Goal: Task Accomplishment & Management: Use online tool/utility

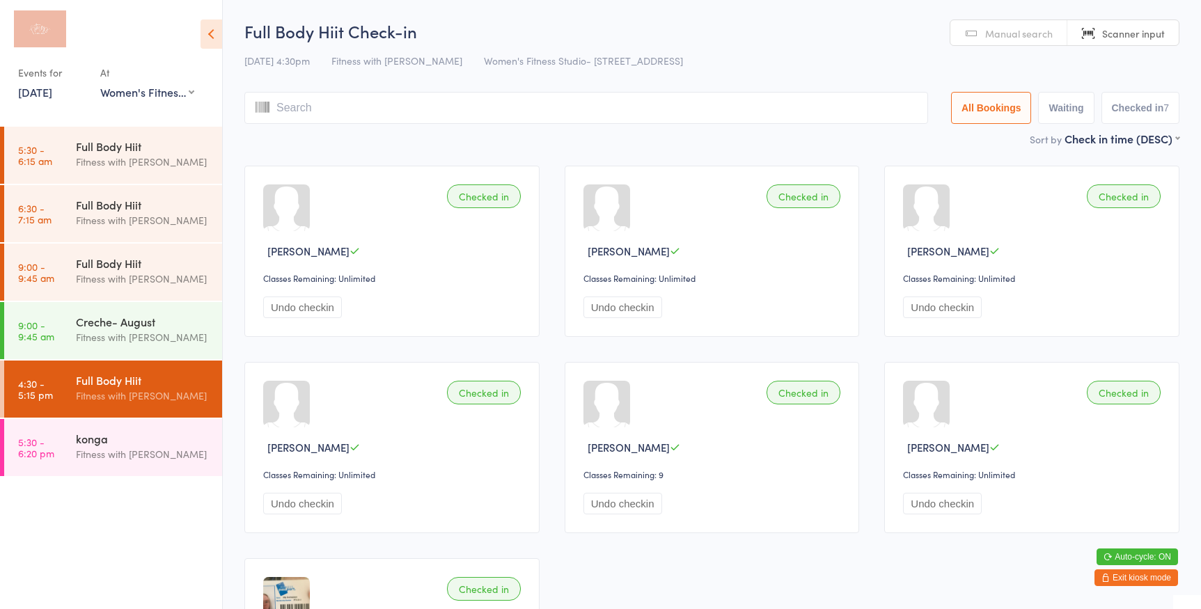
select select "0"
click at [150, 431] on div "konga" at bounding box center [143, 438] width 134 height 15
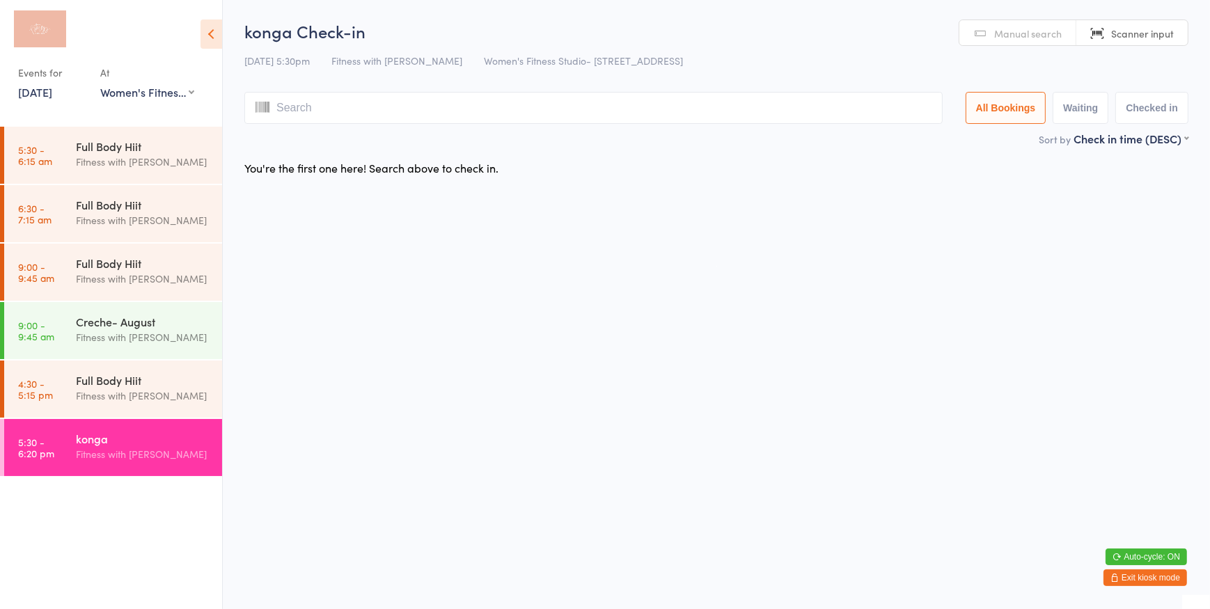
click at [1038, 30] on span "Manual search" at bounding box center [1028, 33] width 68 height 14
type input "s"
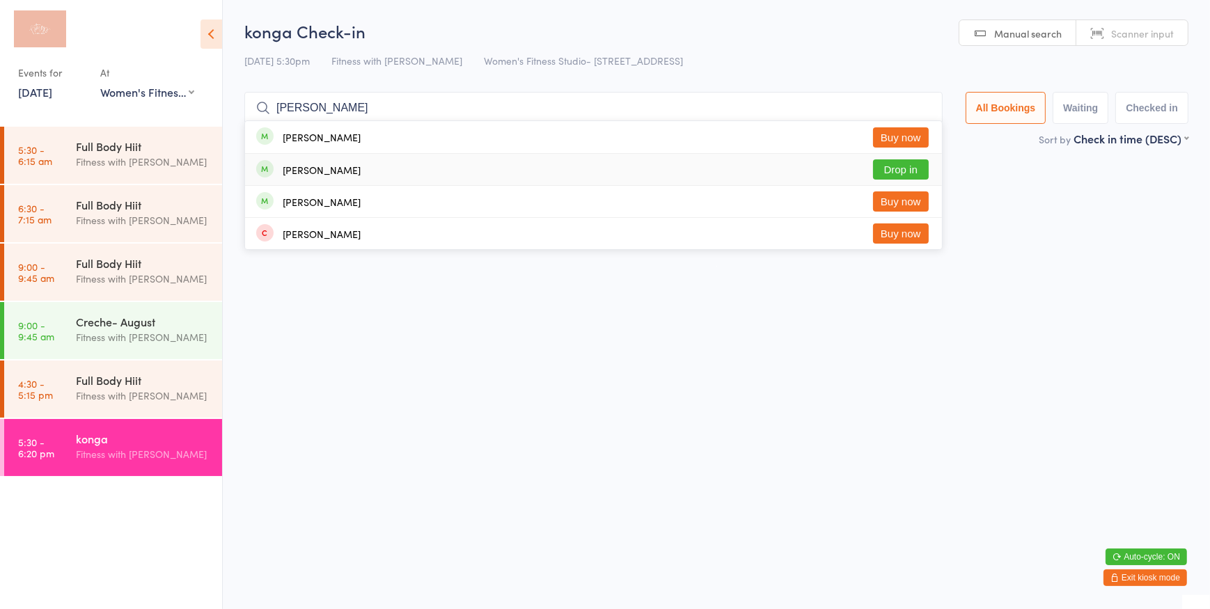
type input "[PERSON_NAME]"
click at [898, 171] on button "Drop in" at bounding box center [901, 169] width 56 height 20
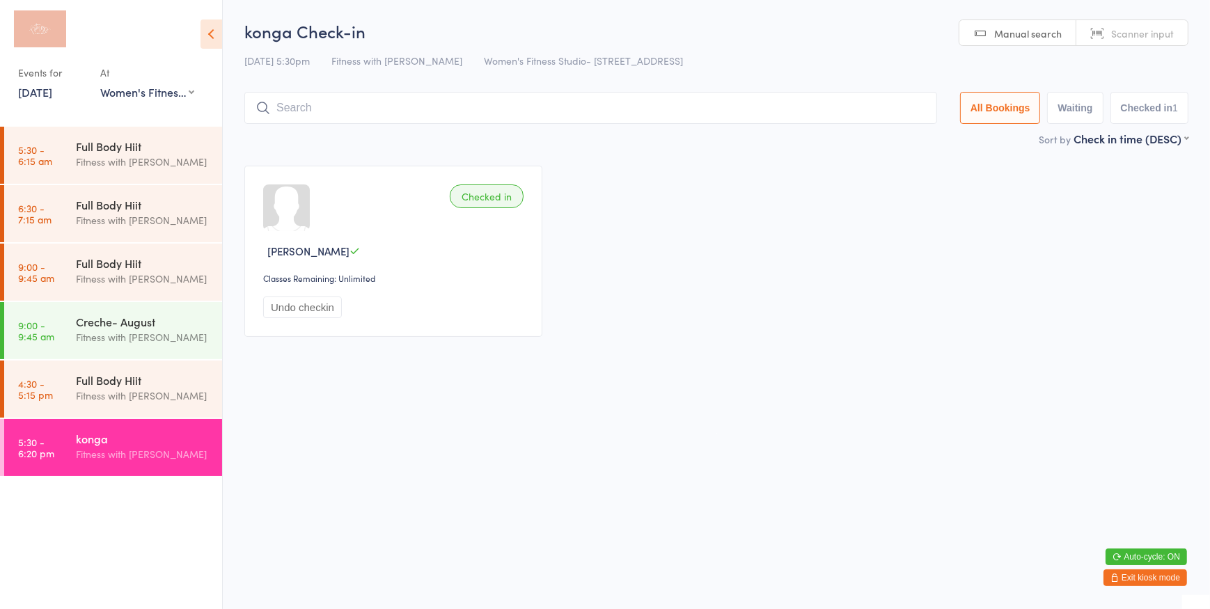
click at [1128, 29] on span "Scanner input" at bounding box center [1142, 33] width 63 height 14
type input "kar"
type input "l"
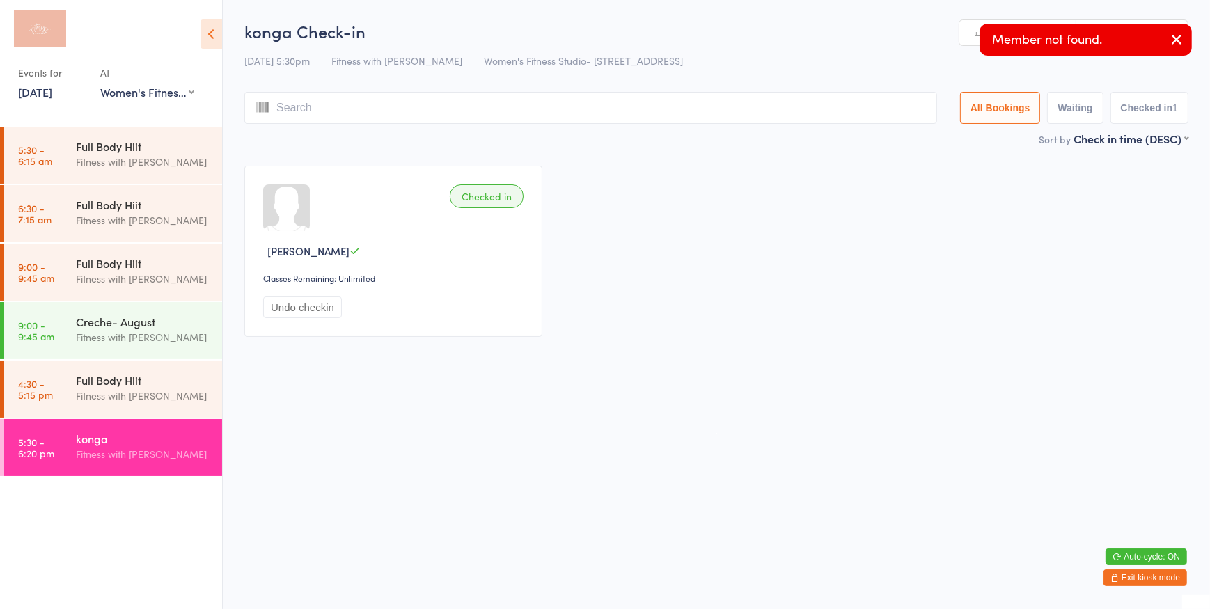
click at [841, 100] on input "search" at bounding box center [590, 108] width 693 height 32
click at [966, 35] on link "Manual search" at bounding box center [1018, 33] width 117 height 26
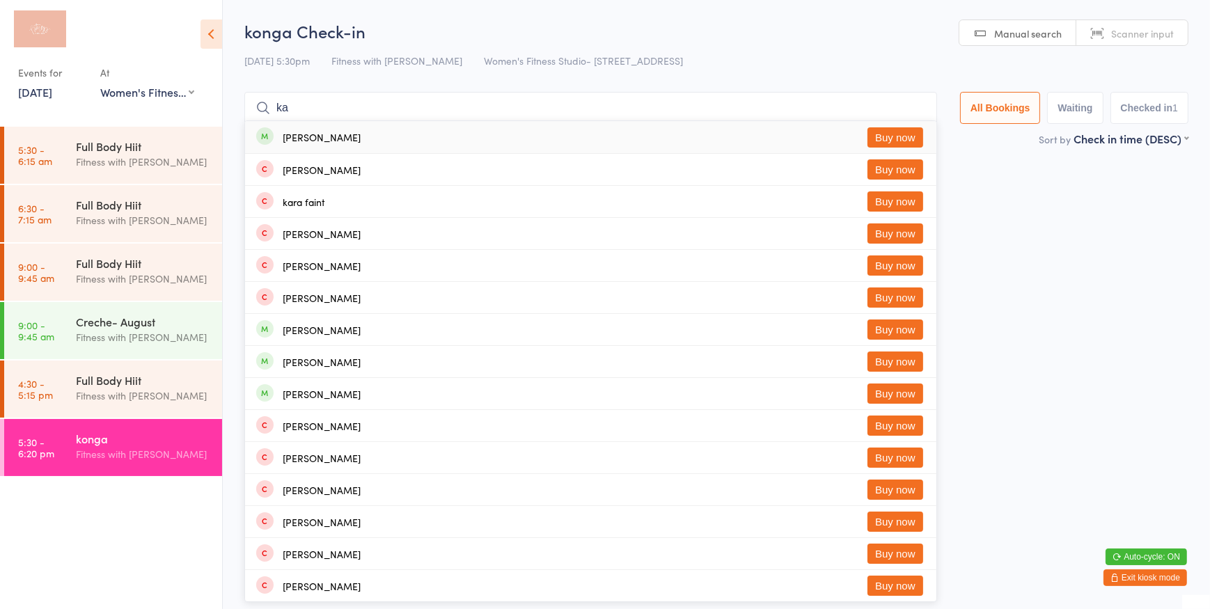
type input "k"
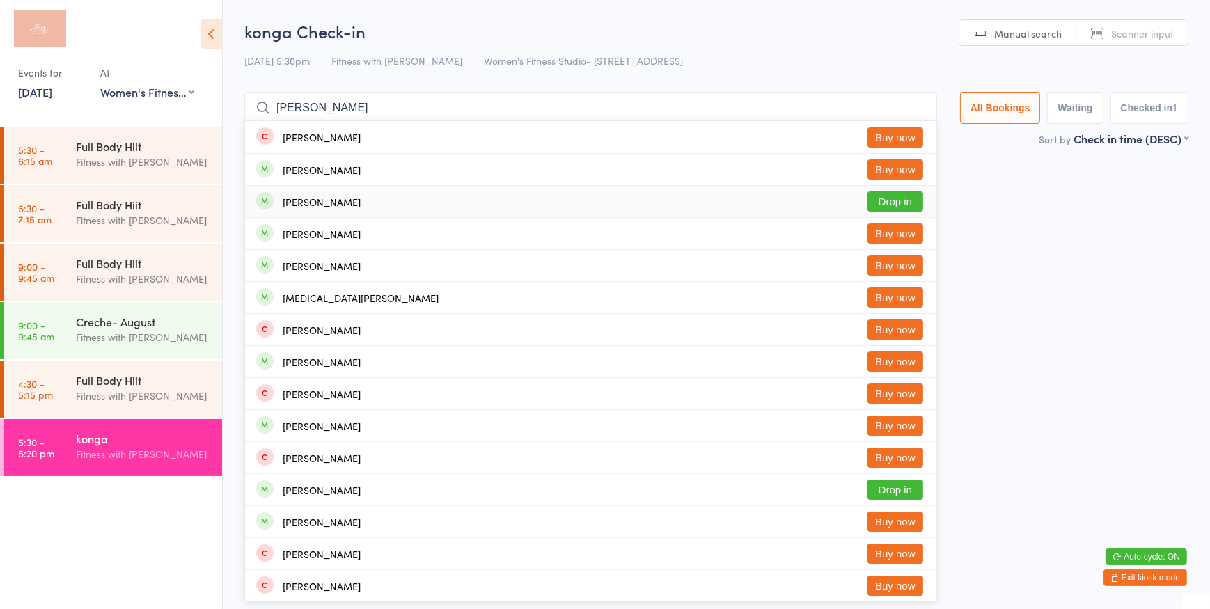
type input "[PERSON_NAME]"
click at [875, 201] on button "Drop in" at bounding box center [896, 202] width 56 height 20
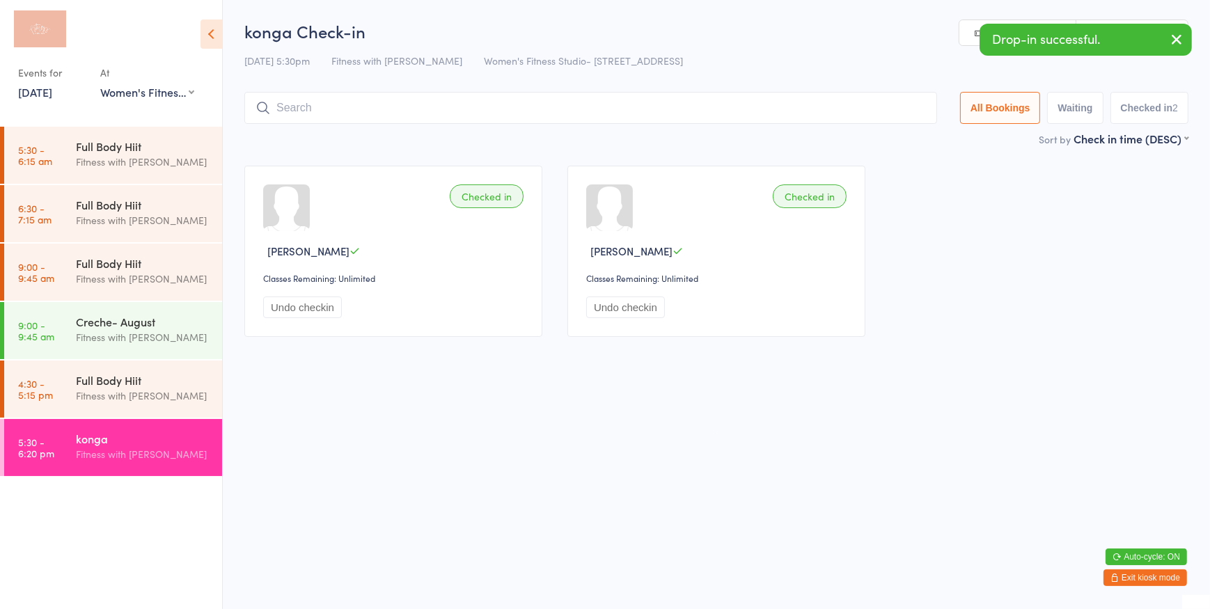
click at [1176, 38] on icon "button" at bounding box center [1177, 39] width 17 height 17
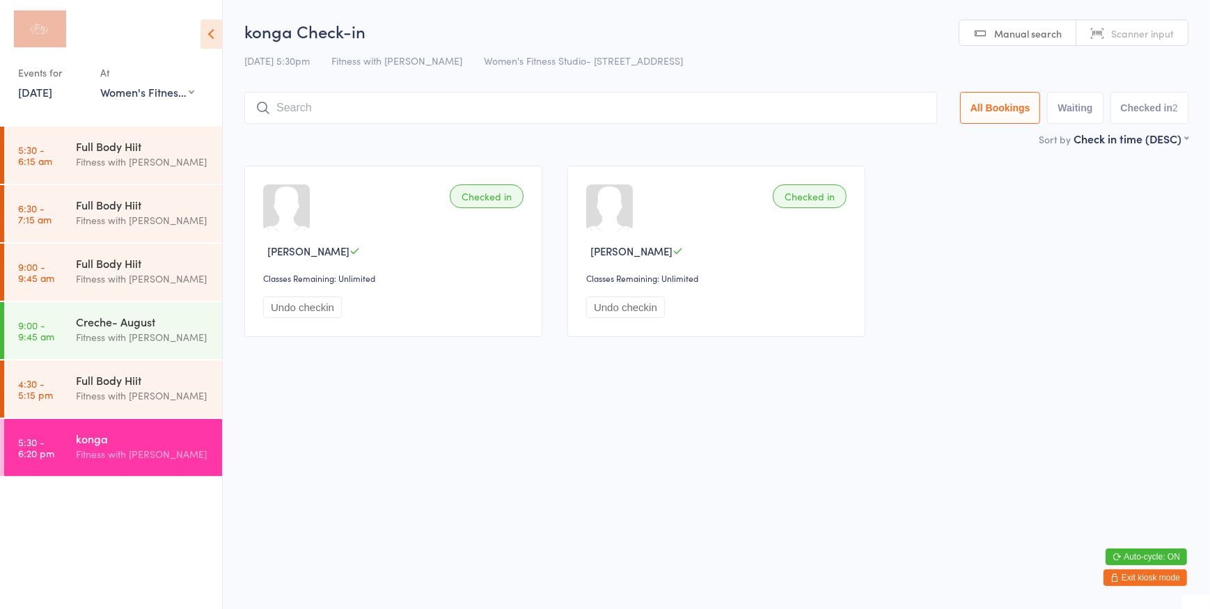
click at [1125, 30] on span "Scanner input" at bounding box center [1142, 33] width 63 height 14
click at [995, 35] on link "Manual search" at bounding box center [1018, 33] width 117 height 26
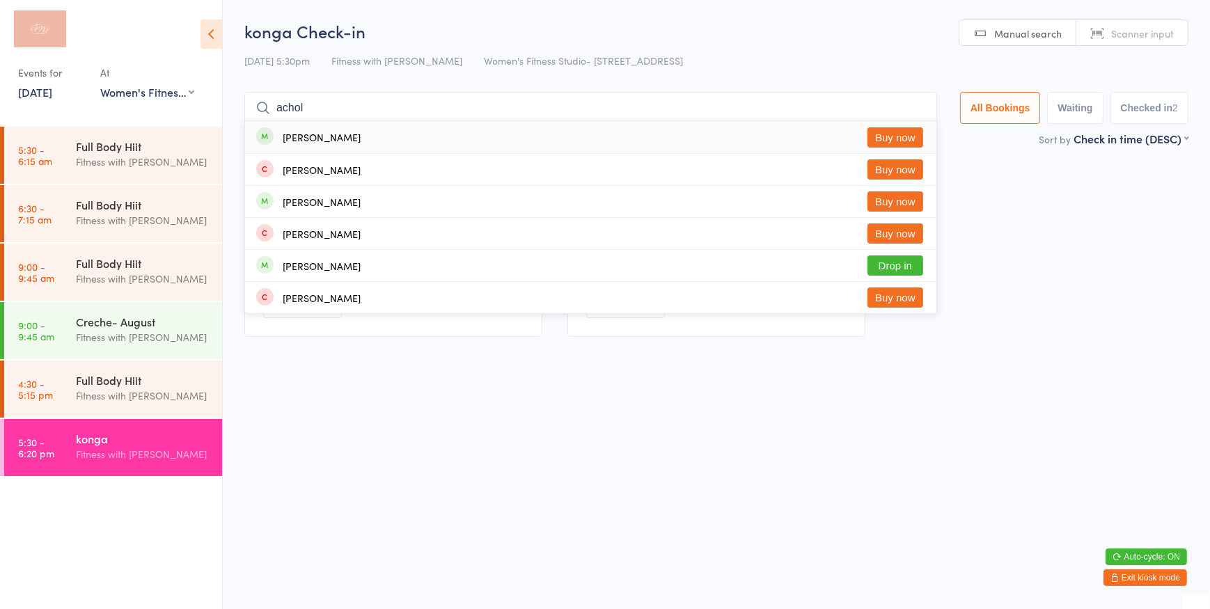
type input "achol"
click at [911, 144] on button "Buy now" at bounding box center [896, 137] width 56 height 20
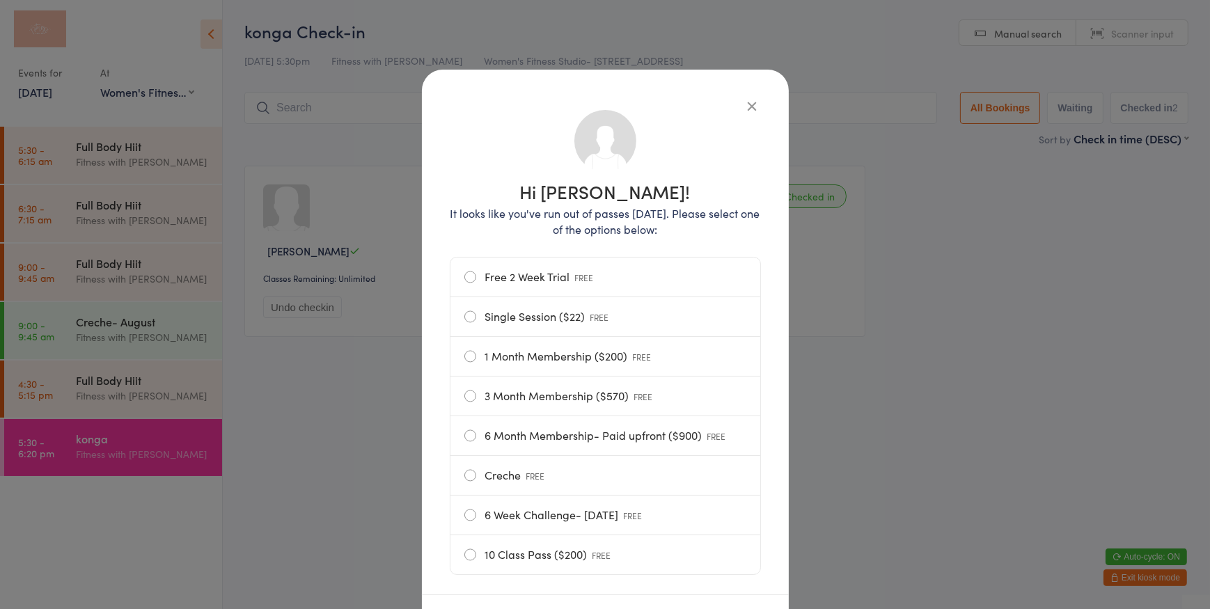
click at [543, 321] on label "Single Session ($22) FREE" at bounding box center [605, 316] width 282 height 39
click at [0, 0] on input "Single Session ($22) FREE" at bounding box center [0, 0] width 0 height 0
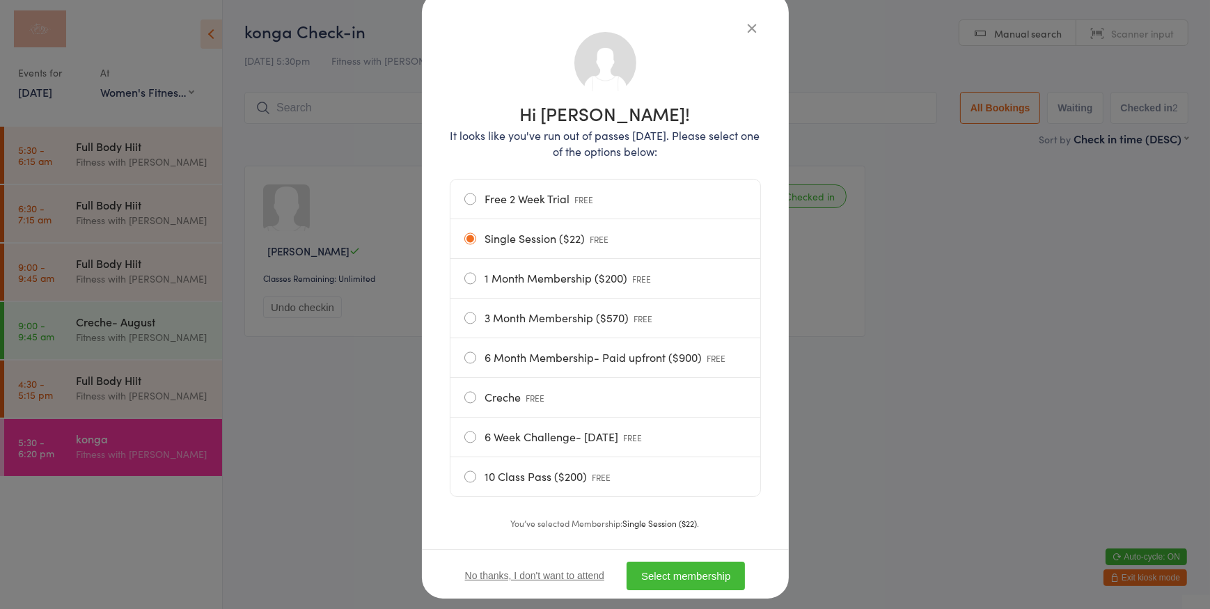
scroll to position [107, 0]
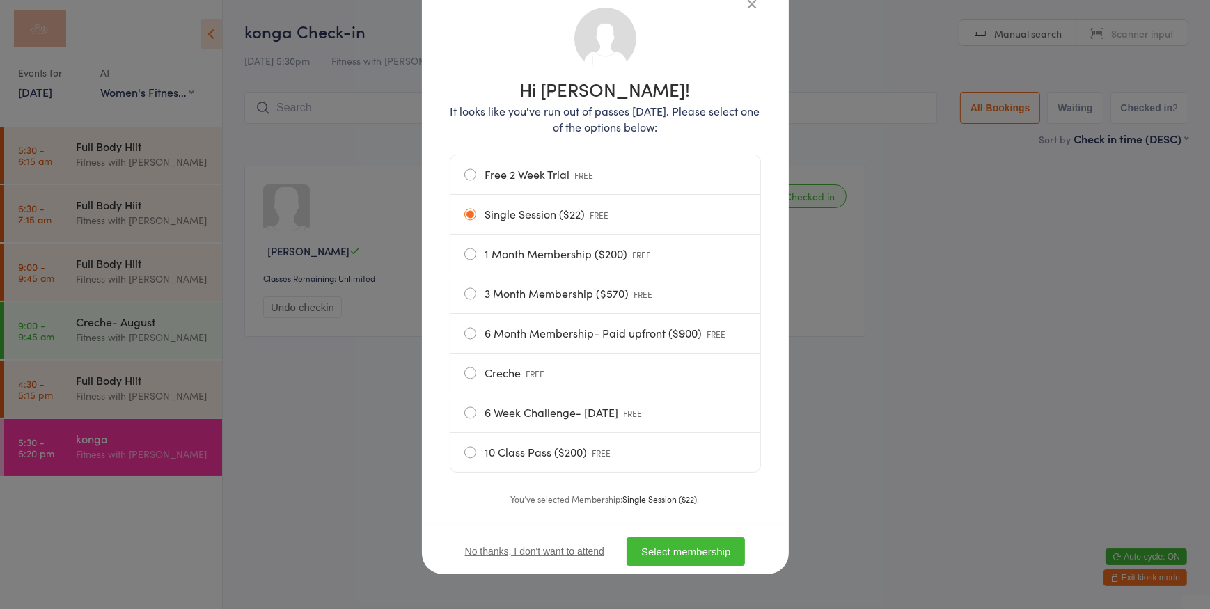
click at [686, 542] on button "Select membership" at bounding box center [686, 552] width 118 height 29
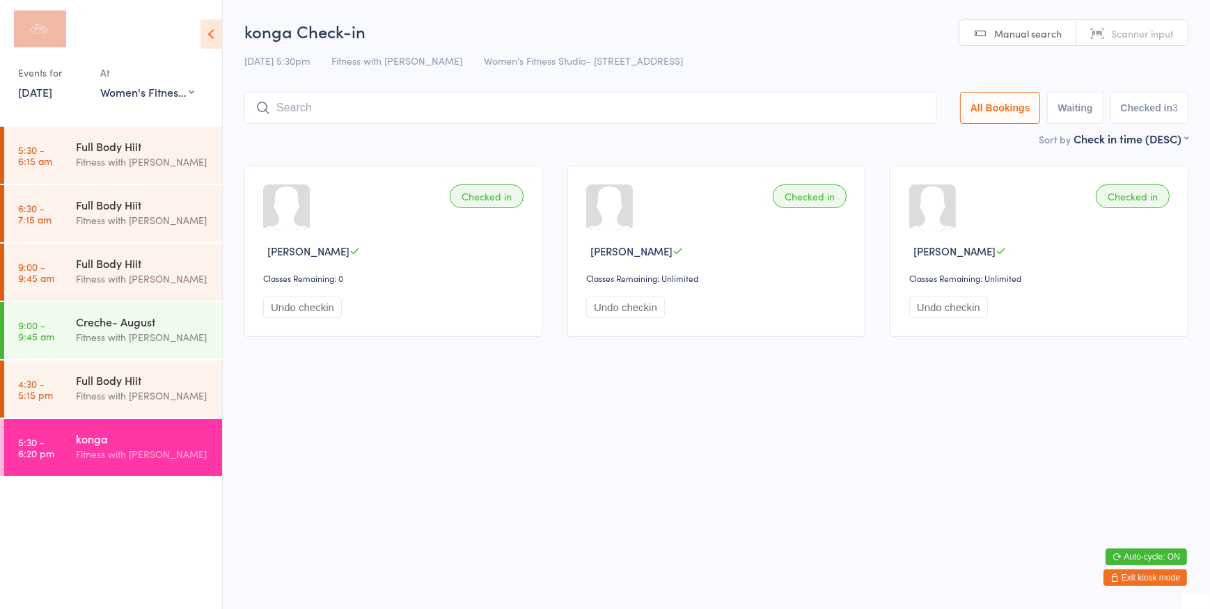
click at [783, 72] on div "[DATE] 5:30pm Fitness with [PERSON_NAME] Women's Fitness Studio- [STREET_ADDRES…" at bounding box center [716, 60] width 944 height 23
click at [767, 100] on input "search" at bounding box center [590, 108] width 693 height 32
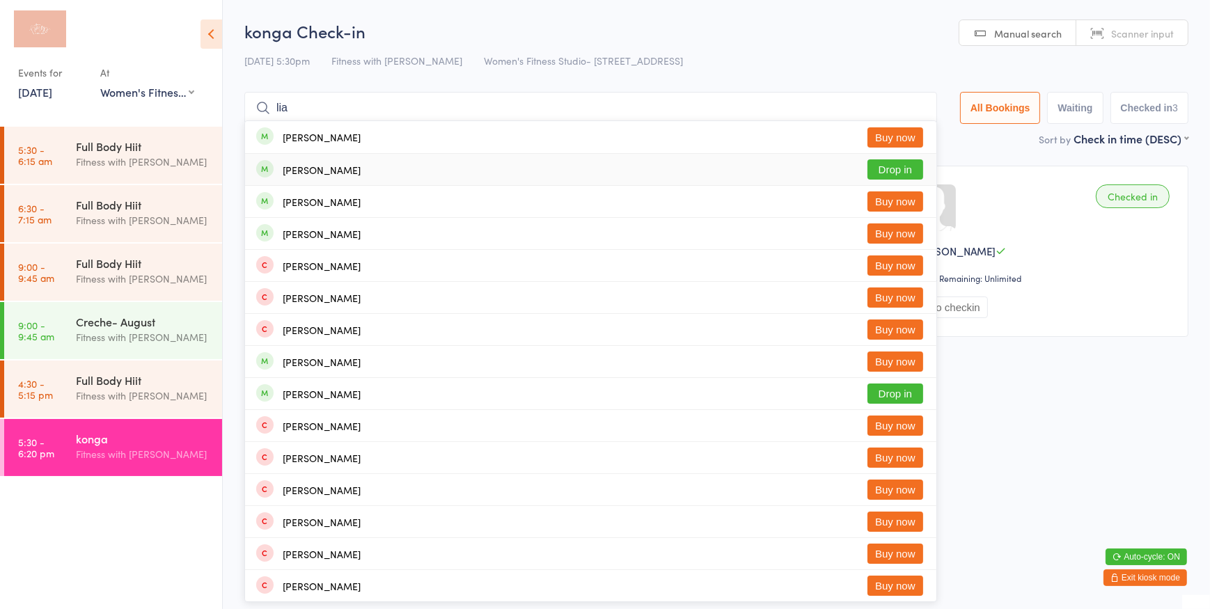
type input "lia"
click at [882, 164] on button "Drop in" at bounding box center [896, 169] width 56 height 20
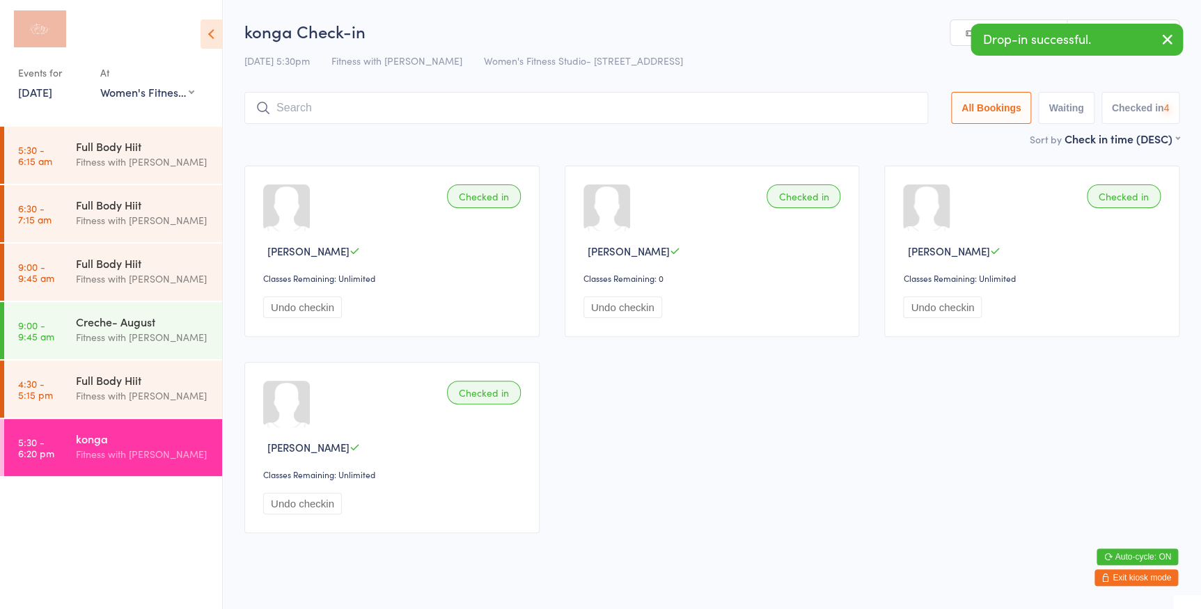
click at [1166, 42] on icon "button" at bounding box center [1167, 39] width 17 height 17
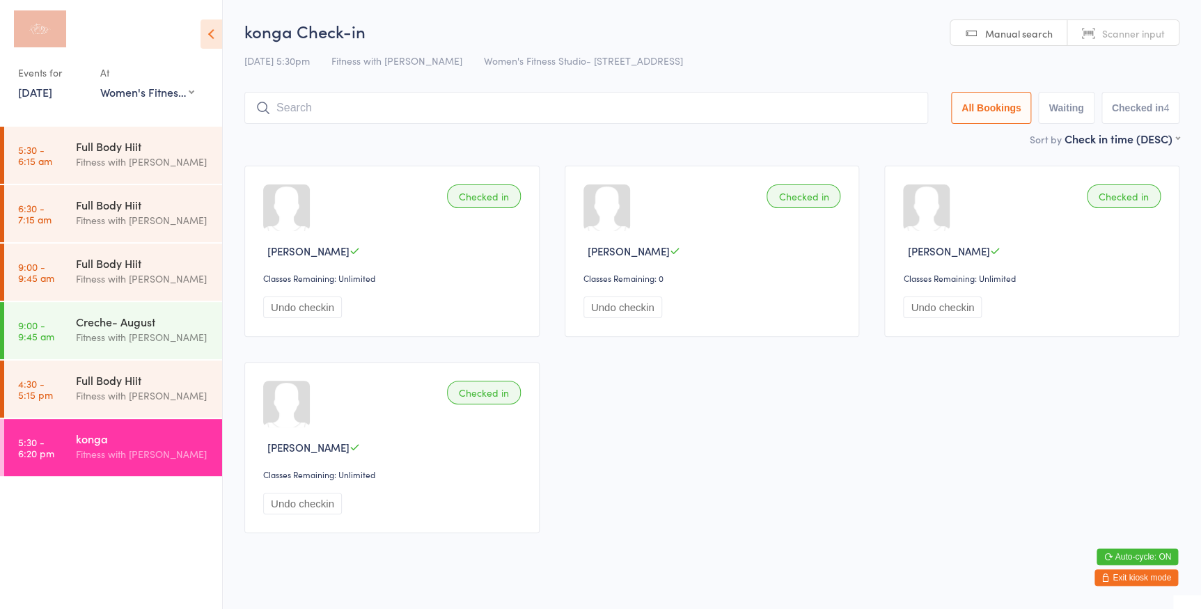
click at [1139, 21] on link "Scanner input" at bounding box center [1123, 33] width 111 height 26
click at [990, 24] on link "Manual search" at bounding box center [1009, 33] width 117 height 26
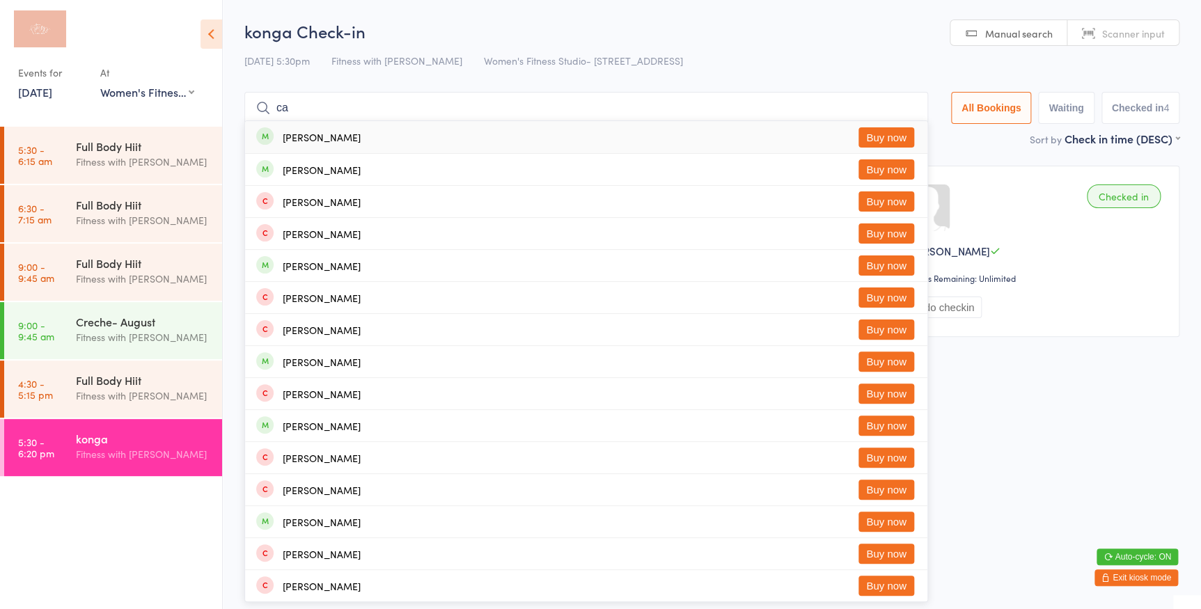
type input "c"
type input "[PERSON_NAME]"
click at [889, 137] on button "Drop in" at bounding box center [887, 137] width 56 height 20
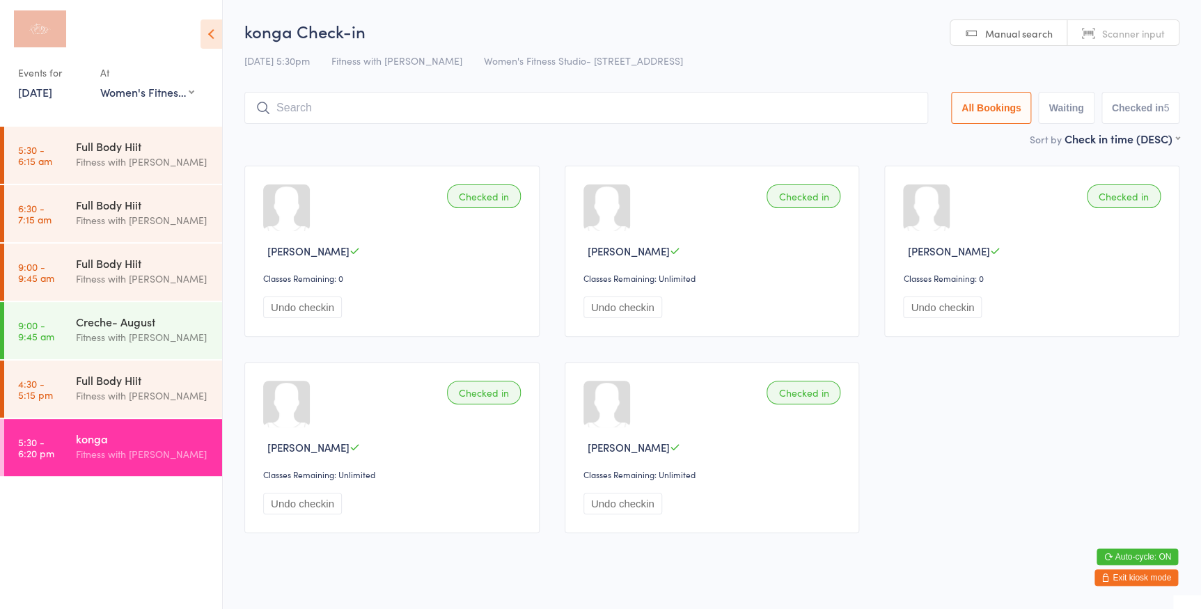
click at [1142, 36] on span "Scanner input" at bounding box center [1133, 33] width 63 height 14
click at [1036, 31] on span "Manual search" at bounding box center [1019, 33] width 68 height 14
click at [1134, 26] on span "Scanner input" at bounding box center [1133, 33] width 63 height 14
type input "2511"
click at [1033, 20] on link "Manual search" at bounding box center [1009, 33] width 117 height 26
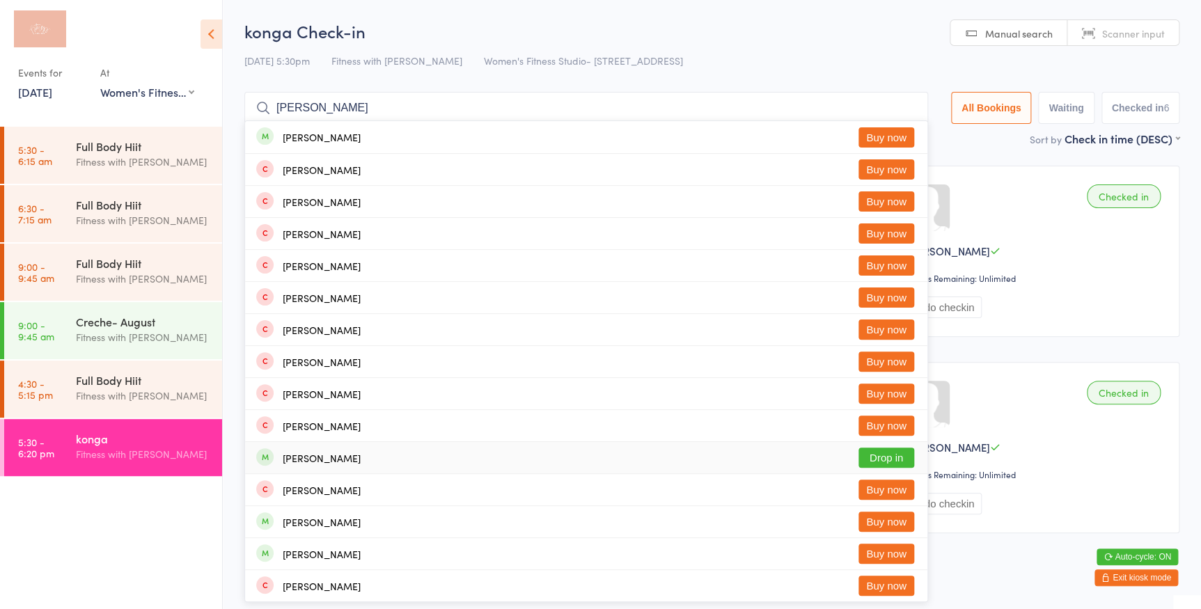
type input "[PERSON_NAME]"
click at [870, 455] on button "Drop in" at bounding box center [887, 458] width 56 height 20
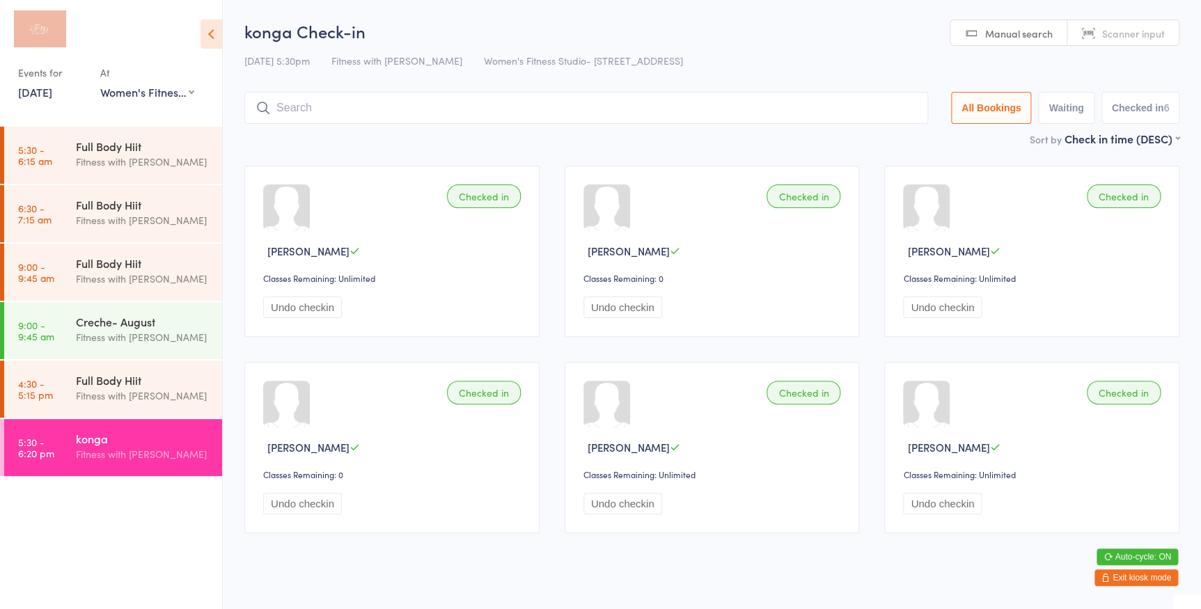
click at [1111, 29] on span "Scanner input" at bounding box center [1133, 33] width 63 height 14
type input "1329"
type input "2594"
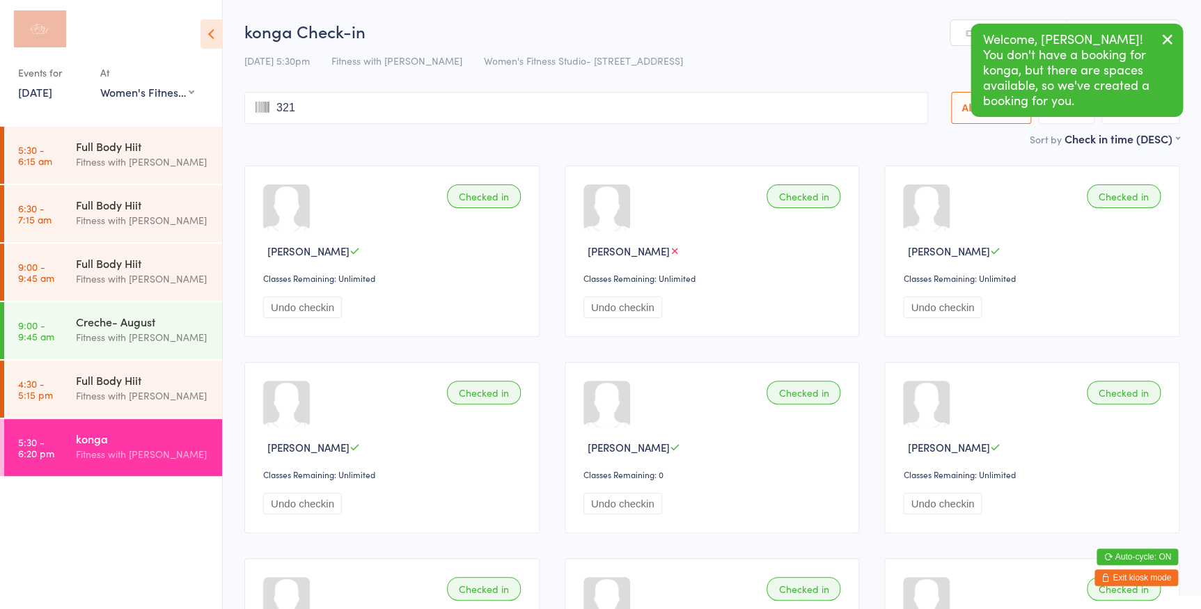
type input "3214"
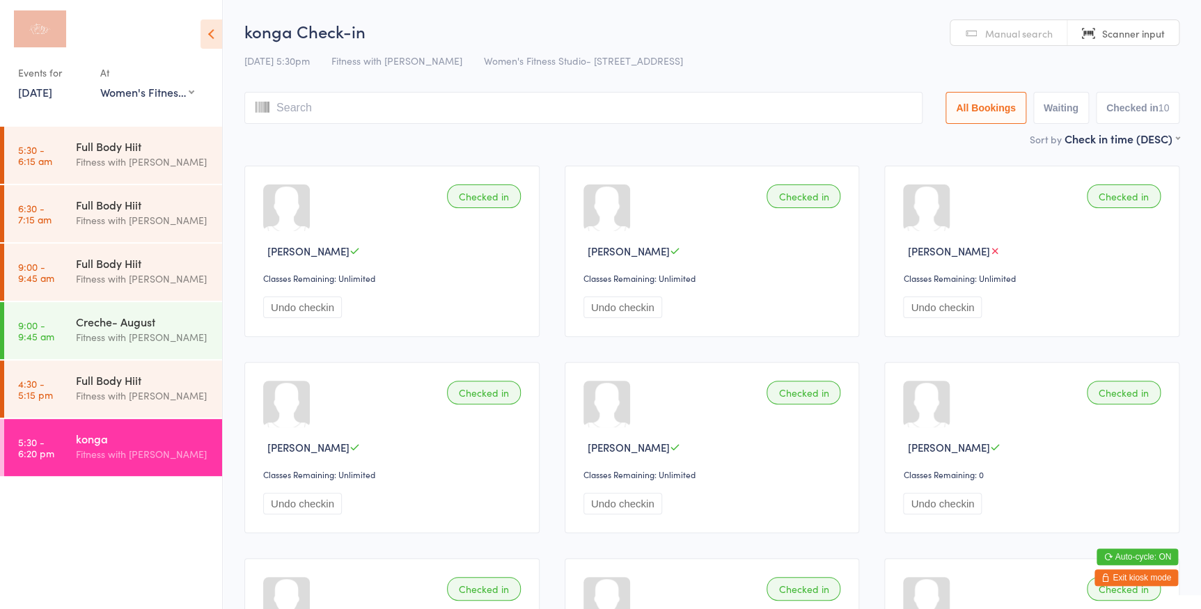
click at [1015, 40] on span "Manual search" at bounding box center [1019, 33] width 68 height 14
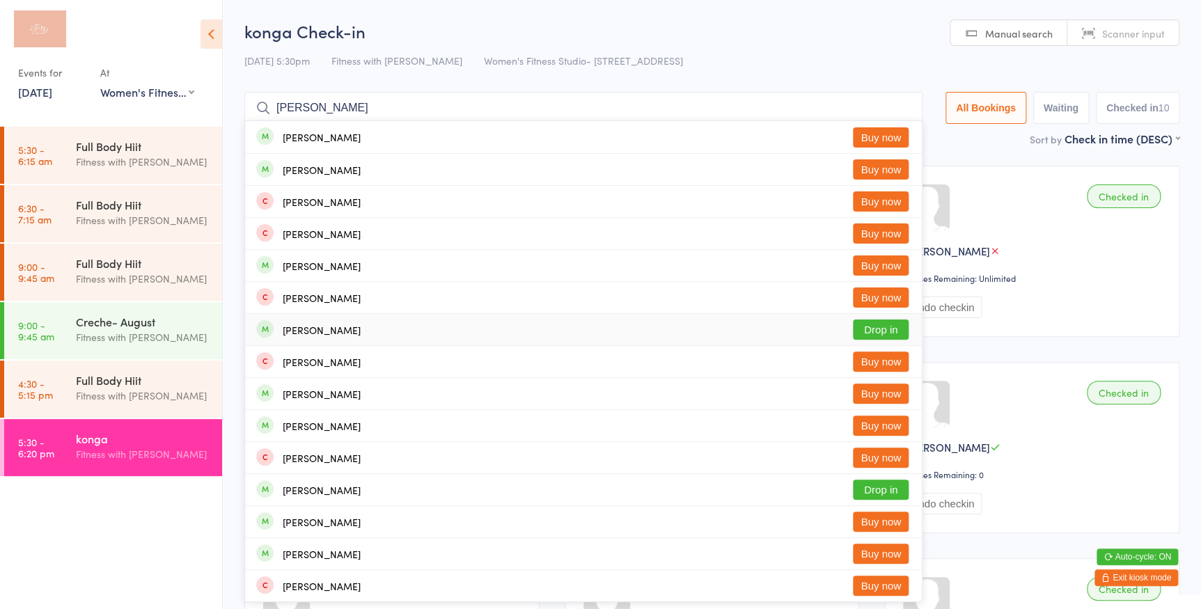
type input "[PERSON_NAME]"
click at [882, 334] on button "Drop in" at bounding box center [881, 330] width 56 height 20
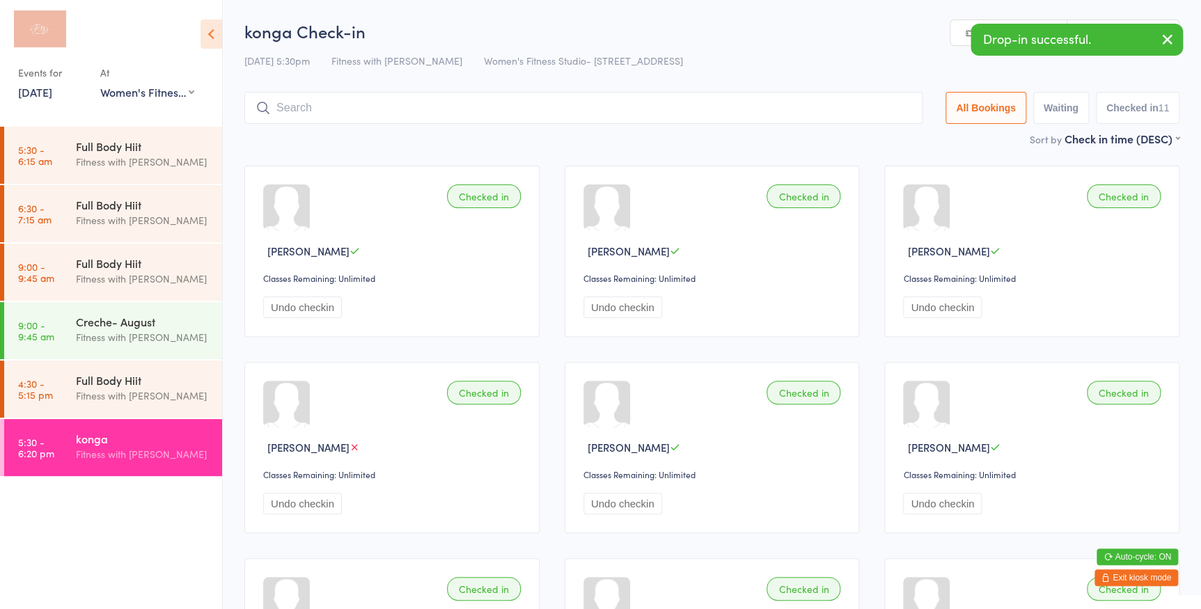
click at [1170, 40] on icon "button" at bounding box center [1167, 39] width 17 height 17
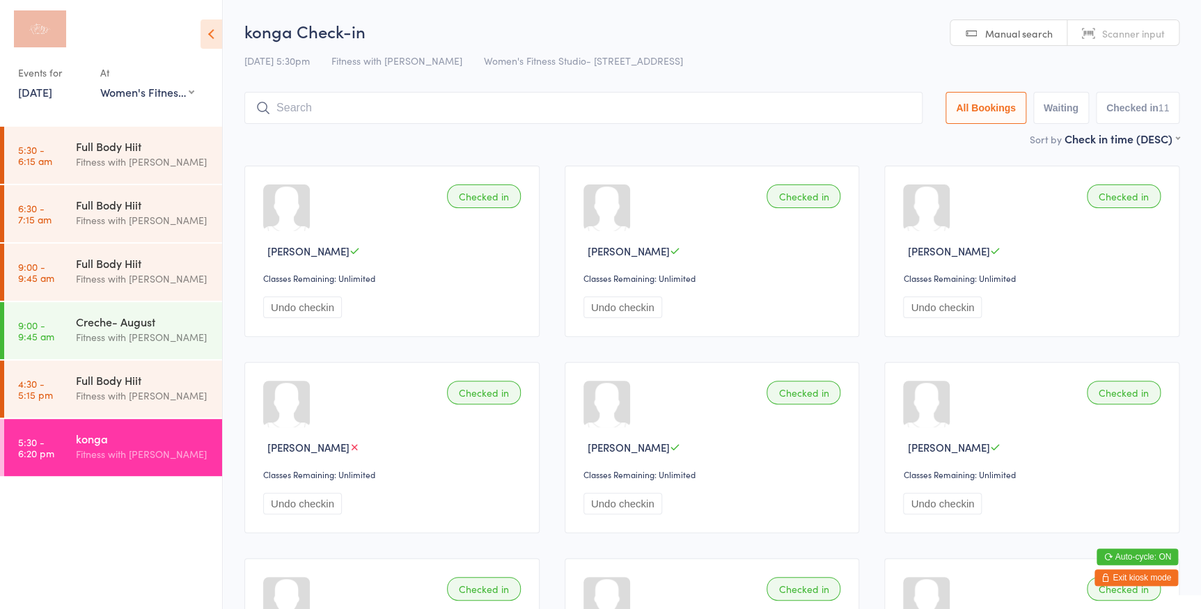
click at [1141, 33] on span "Scanner input" at bounding box center [1133, 33] width 63 height 14
type input "2579"
type input "3070"
click at [997, 47] on div "konga Check-in [DATE] 5:30pm Fitness with Zoe Women's Fitness Studio- [STREET_A…" at bounding box center [711, 74] width 935 height 111
click at [999, 41] on link "Manual search" at bounding box center [1009, 33] width 117 height 26
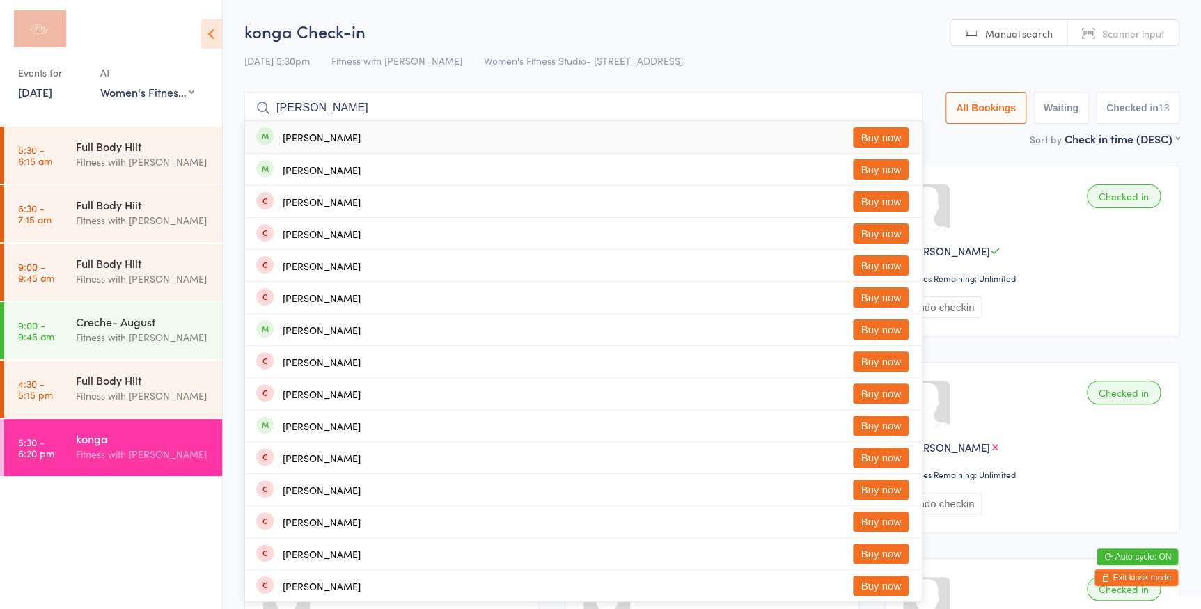
type input "[PERSON_NAME]"
click at [875, 137] on button "Buy now" at bounding box center [881, 137] width 56 height 20
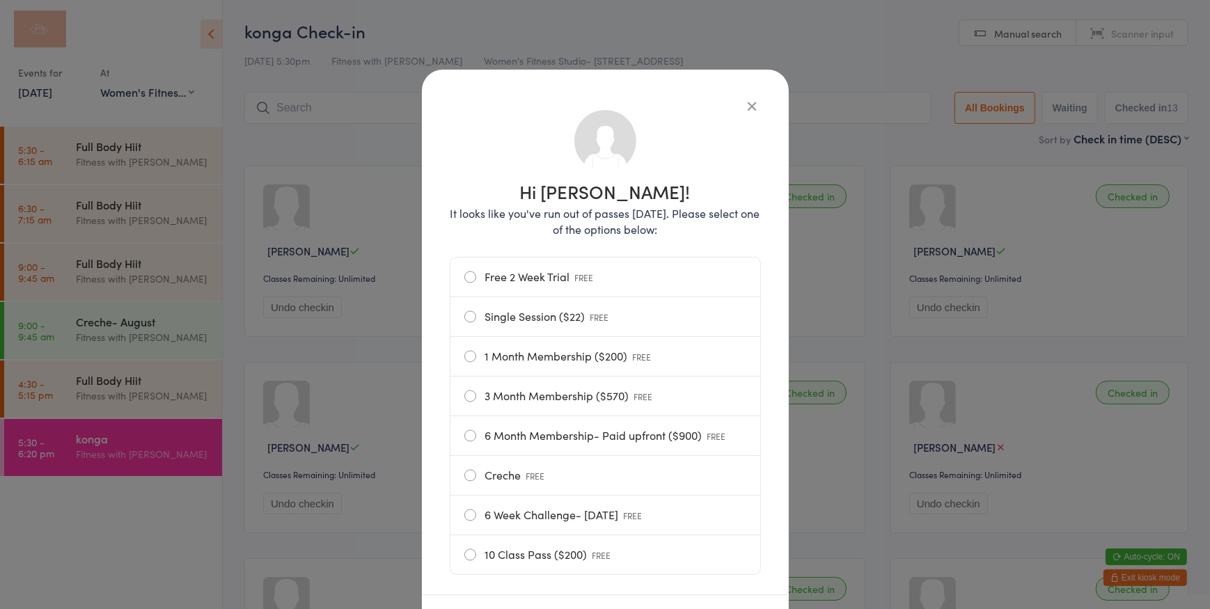
click at [466, 318] on label "Single Session ($22) FREE" at bounding box center [605, 316] width 282 height 39
click at [0, 0] on input "Single Session ($22) FREE" at bounding box center [0, 0] width 0 height 0
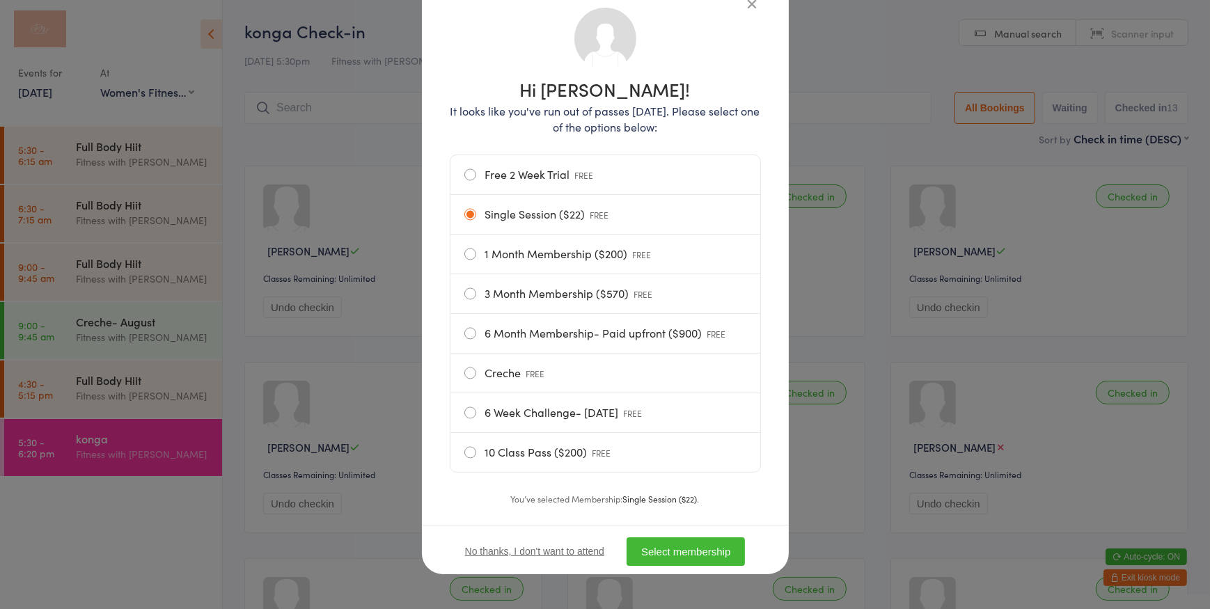
click at [699, 562] on button "Select membership" at bounding box center [686, 552] width 118 height 29
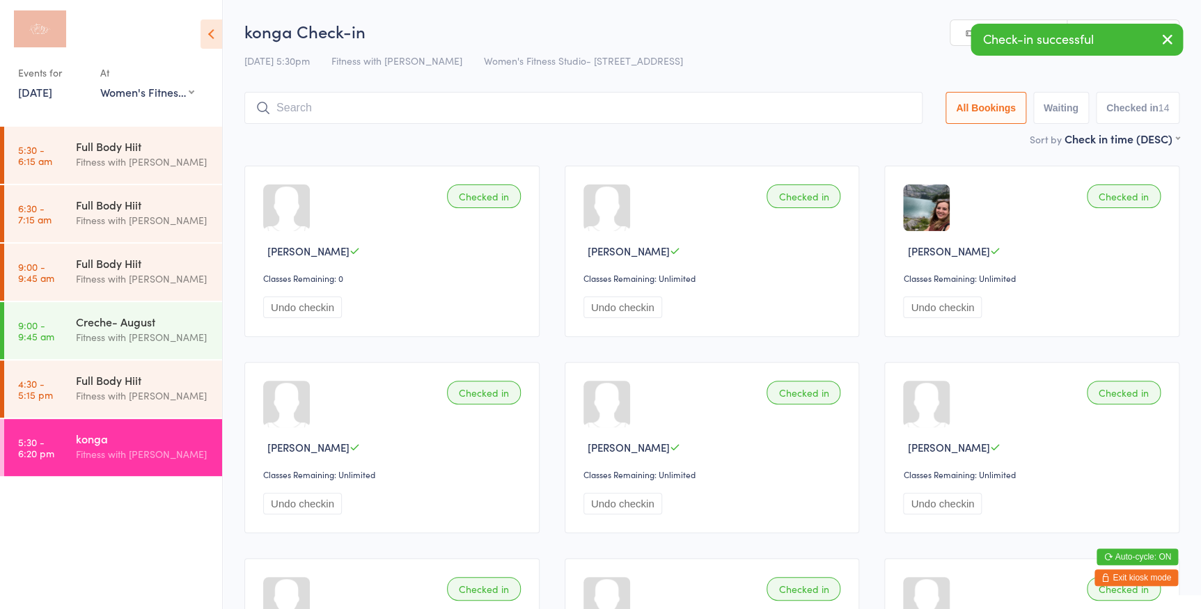
click at [1166, 40] on icon "button" at bounding box center [1167, 39] width 17 height 17
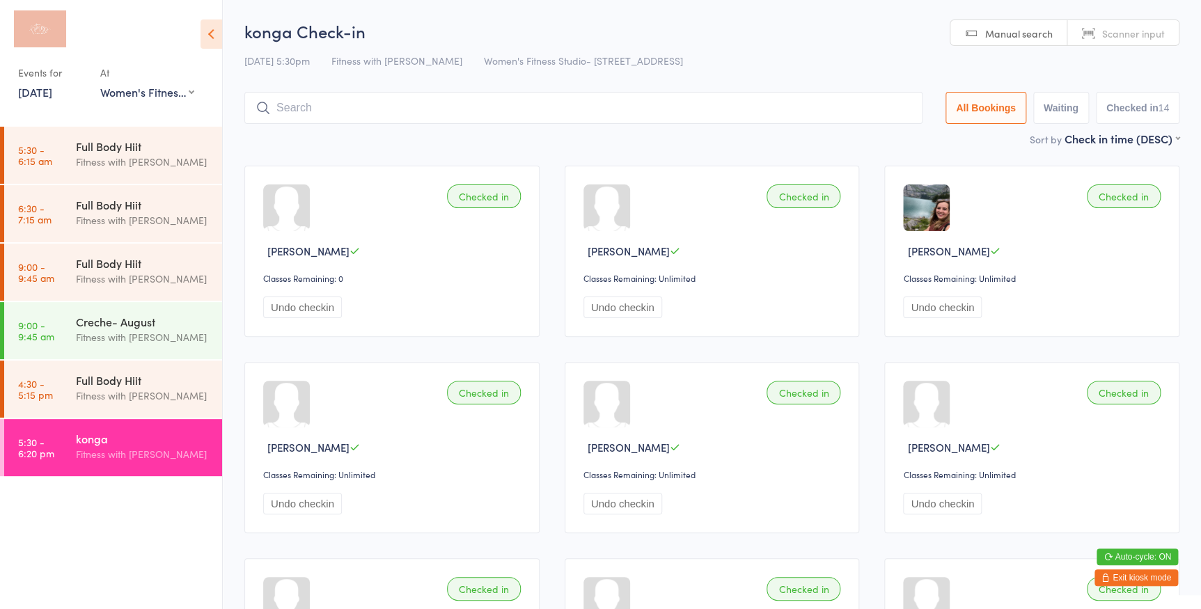
click at [1135, 29] on span "Scanner input" at bounding box center [1133, 33] width 63 height 14
type input "3567"
type input "1401"
type input "14001400"
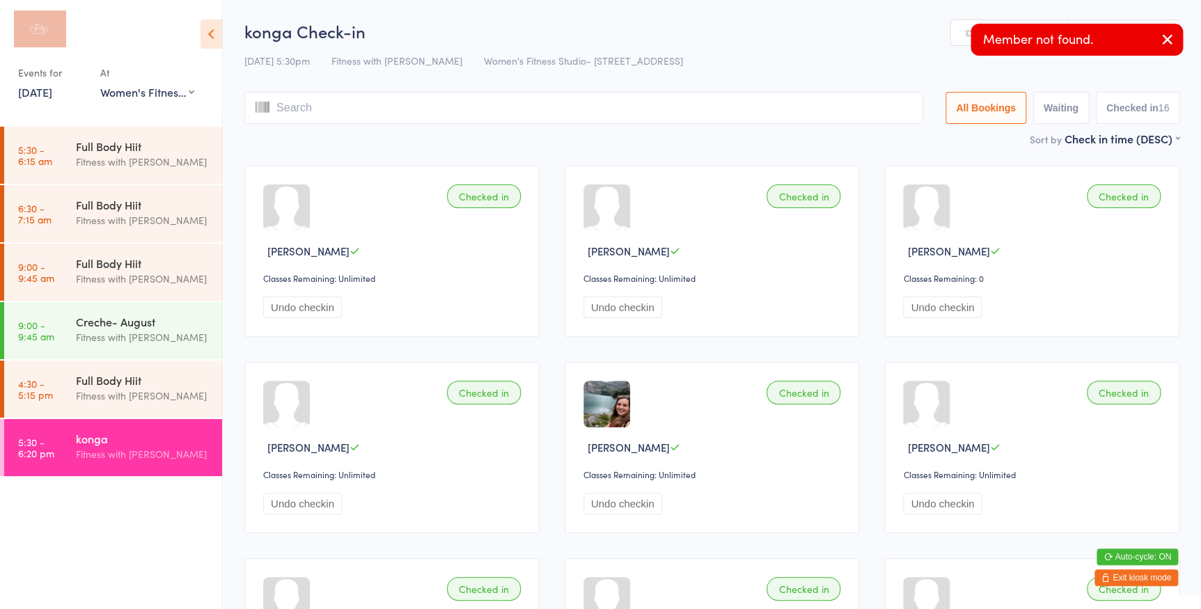
click at [1166, 40] on icon "button" at bounding box center [1167, 39] width 17 height 17
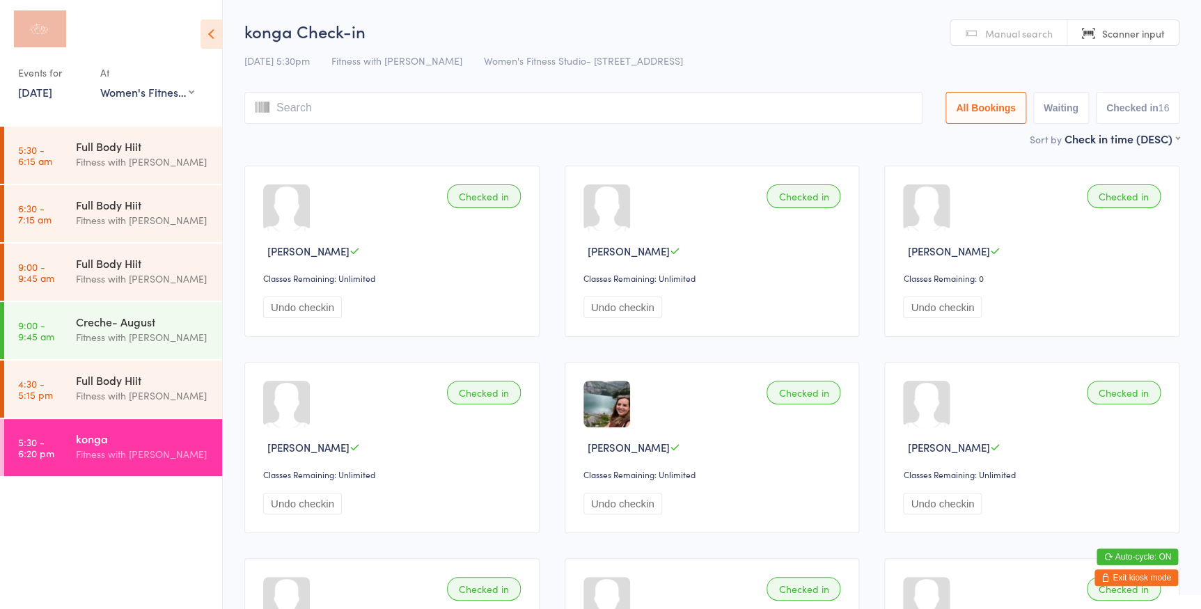
click at [881, 98] on input "search" at bounding box center [583, 108] width 678 height 32
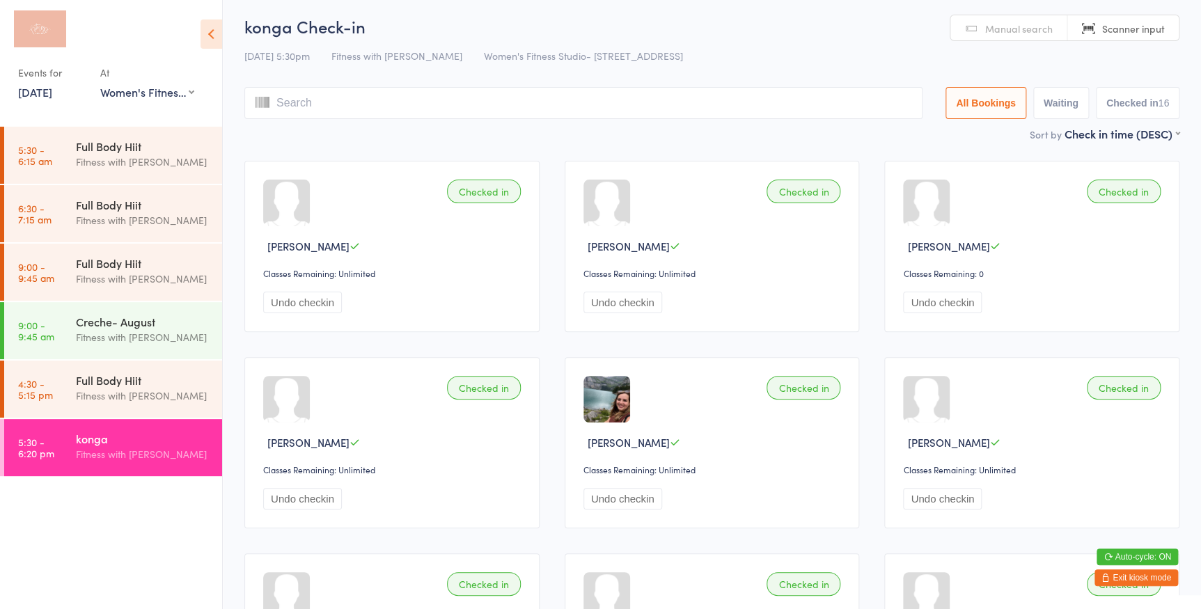
scroll to position [0, 0]
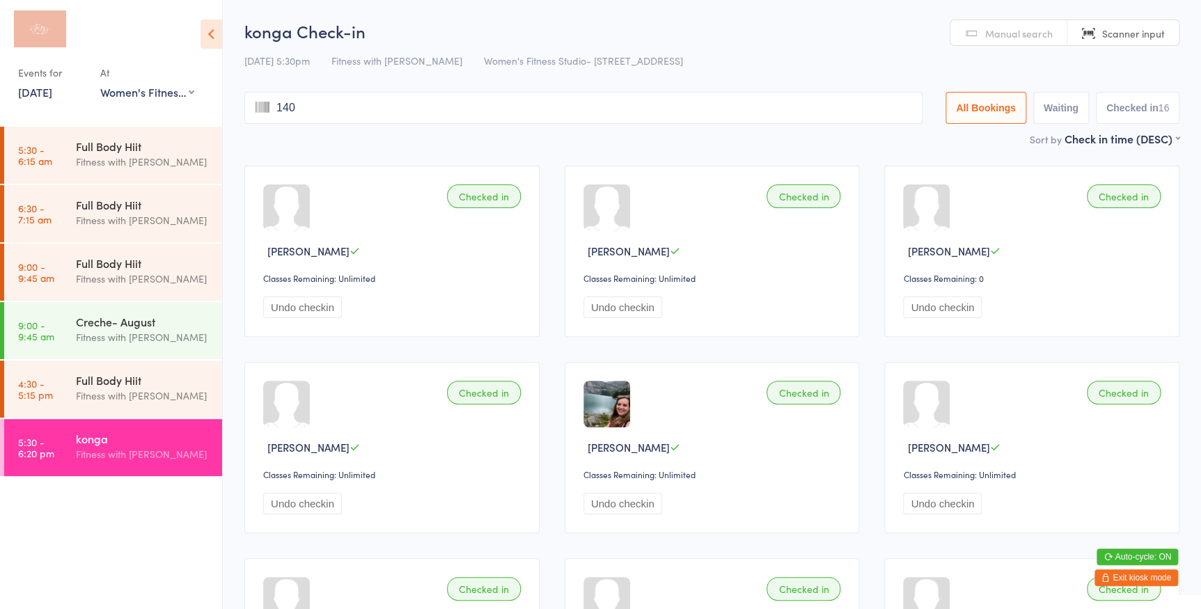
type input "1400"
click at [1019, 26] on span "Manual search" at bounding box center [1019, 33] width 68 height 14
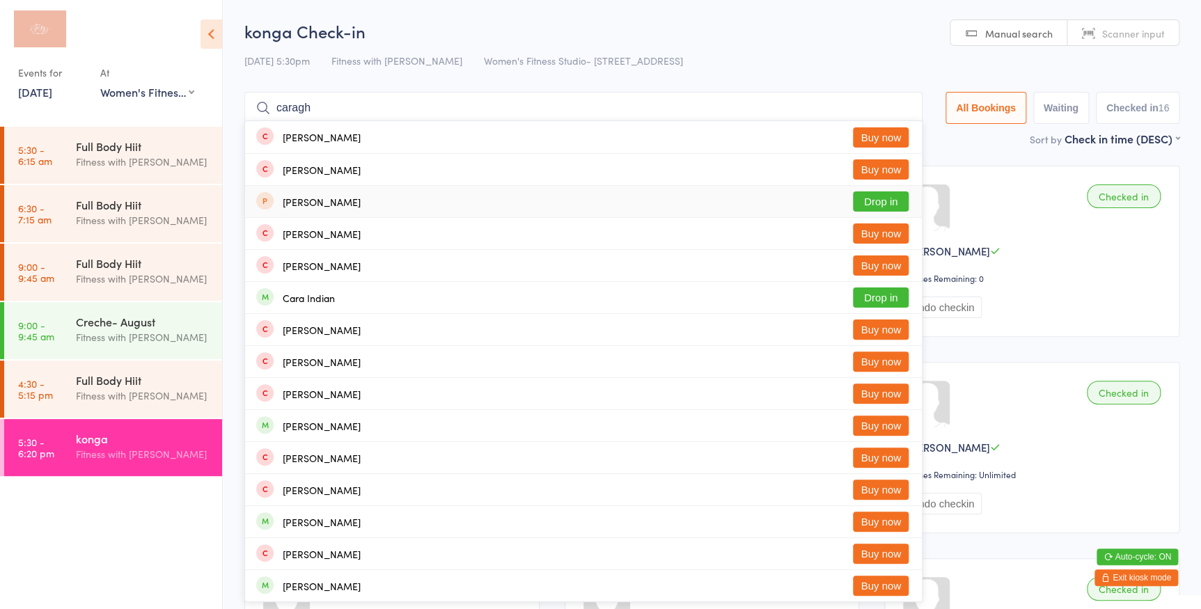
type input "caragh"
click at [897, 210] on button "Drop in" at bounding box center [881, 202] width 56 height 20
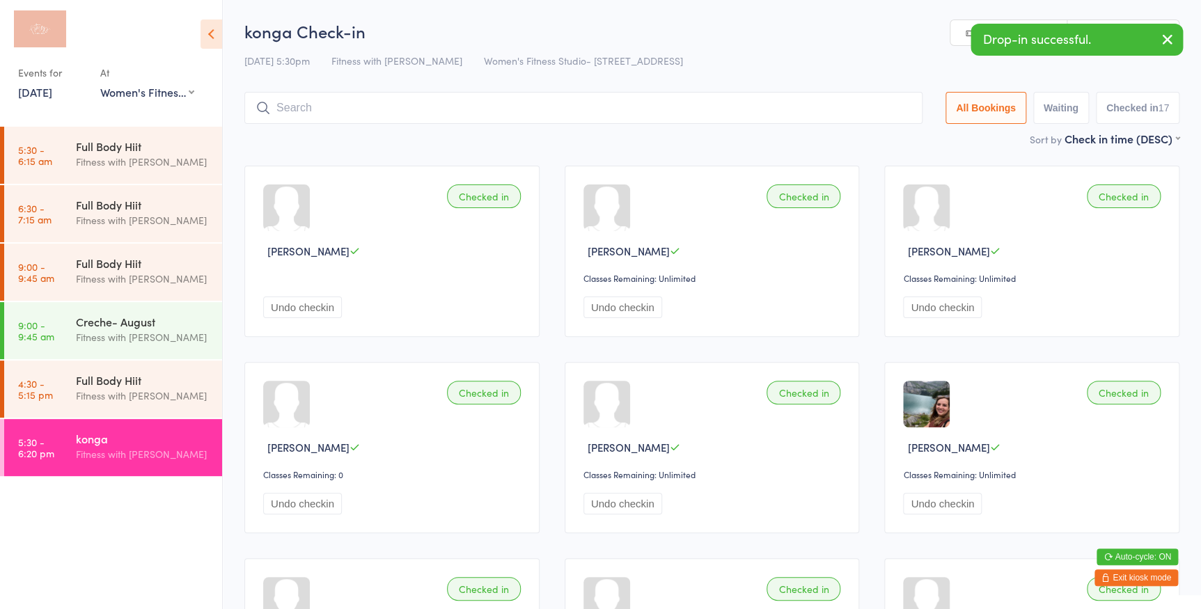
click at [902, 54] on div "[DATE] 5:30pm Fitness with [PERSON_NAME] Women's Fitness Studio- [STREET_ADDRES…" at bounding box center [711, 60] width 935 height 23
click at [1169, 33] on icon "button" at bounding box center [1167, 39] width 17 height 17
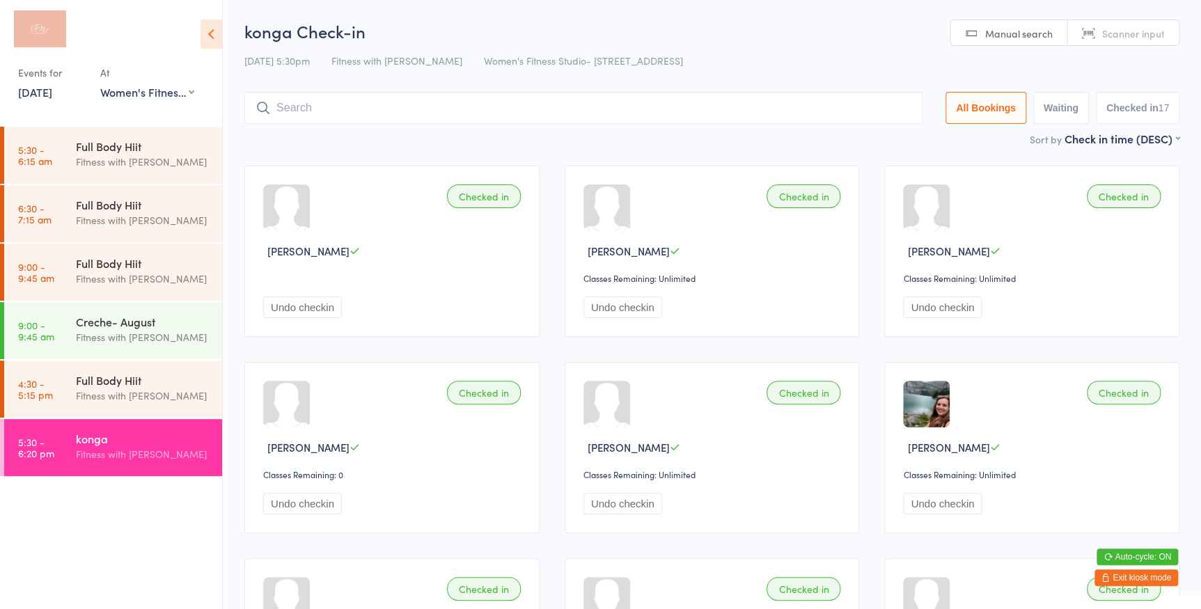
click at [836, 111] on input "search" at bounding box center [583, 108] width 678 height 32
click at [1117, 41] on link "Scanner input" at bounding box center [1123, 33] width 111 height 26
click at [979, 33] on link "Manual search" at bounding box center [1009, 33] width 117 height 26
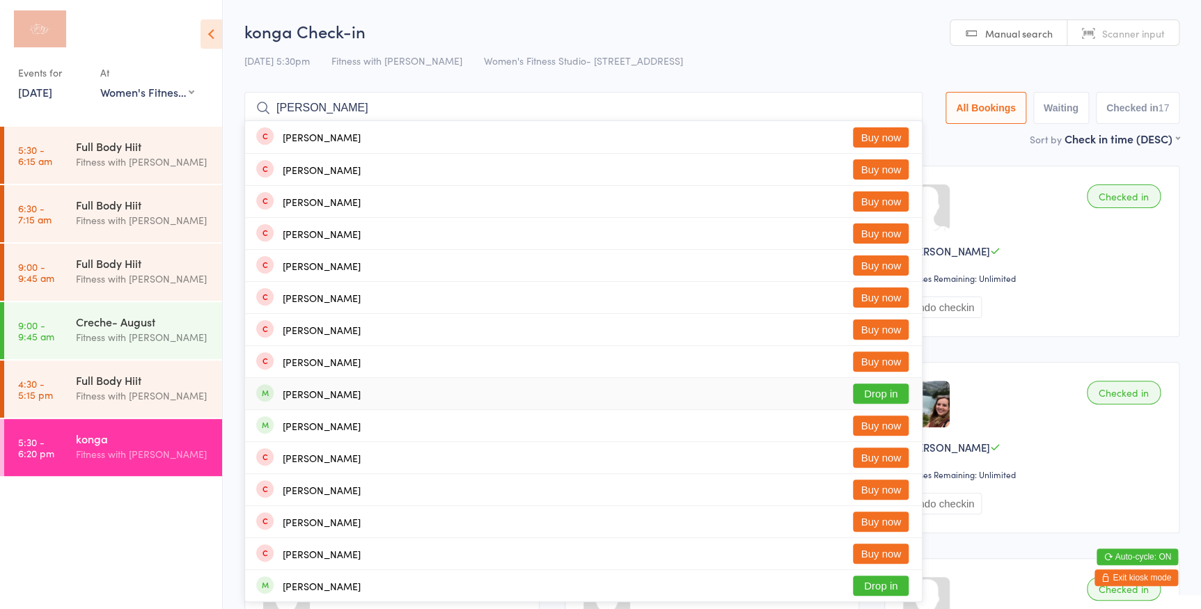
type input "[PERSON_NAME]"
click at [897, 396] on button "Drop in" at bounding box center [881, 394] width 56 height 20
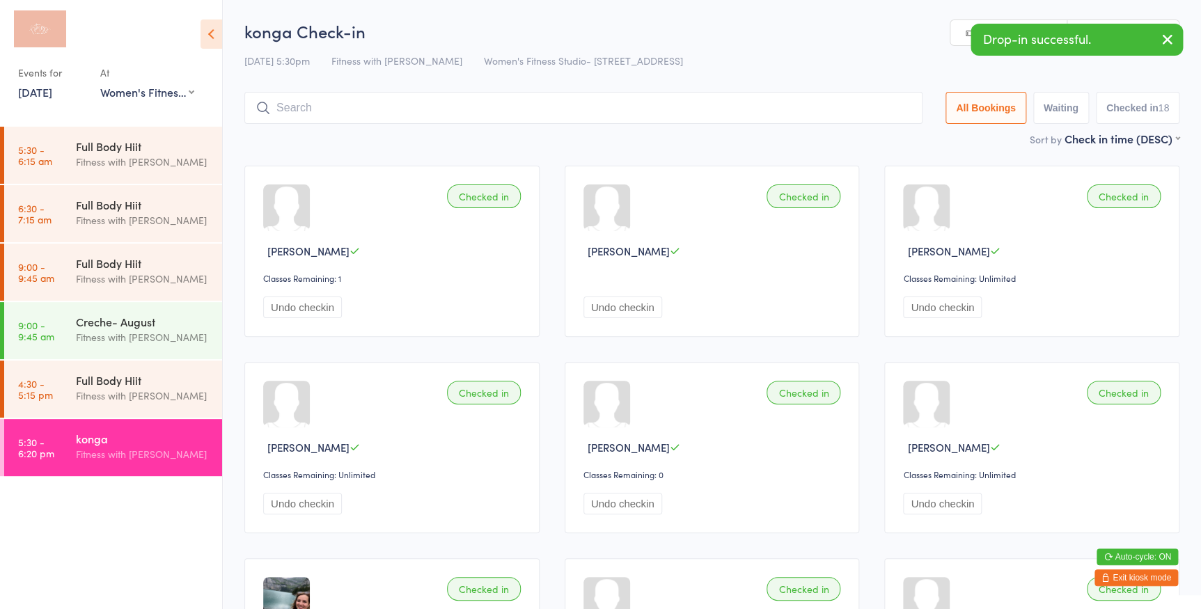
click at [1169, 33] on icon "button" at bounding box center [1167, 39] width 17 height 17
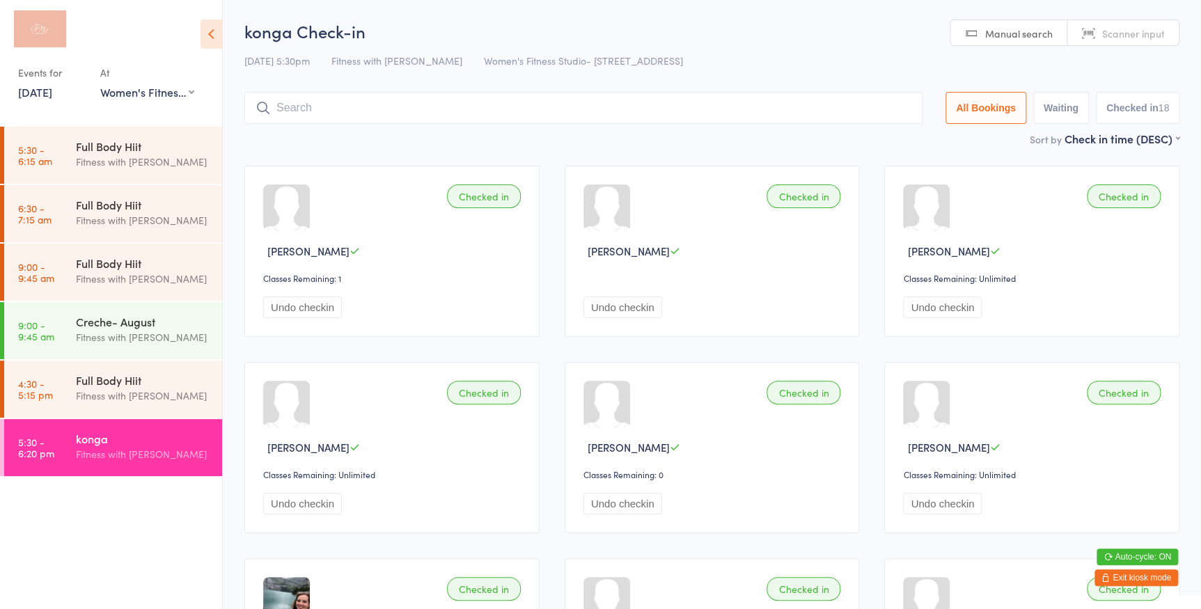
click at [1128, 33] on span "Scanner input" at bounding box center [1133, 33] width 63 height 14
type input "1399"
type input "3044"
click at [1002, 34] on span "Manual search" at bounding box center [1019, 33] width 68 height 14
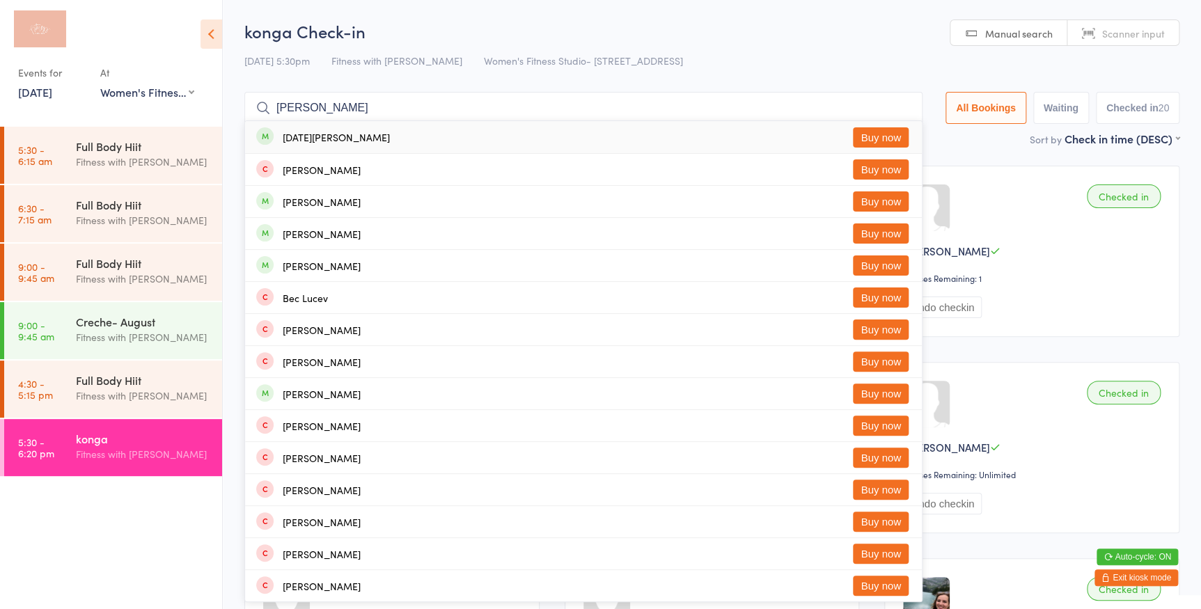
type input "[PERSON_NAME]"
click at [888, 134] on button "Buy now" at bounding box center [881, 137] width 56 height 20
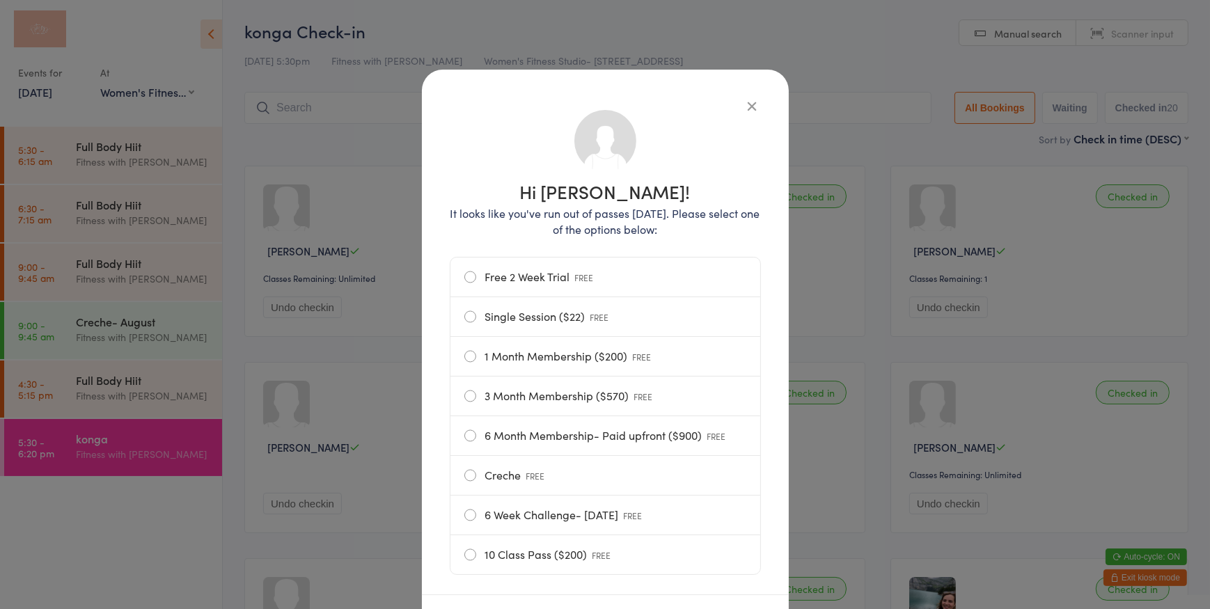
click at [464, 314] on label "Single Session ($22) FREE" at bounding box center [605, 316] width 282 height 39
click at [0, 0] on input "Single Session ($22) FREE" at bounding box center [0, 0] width 0 height 0
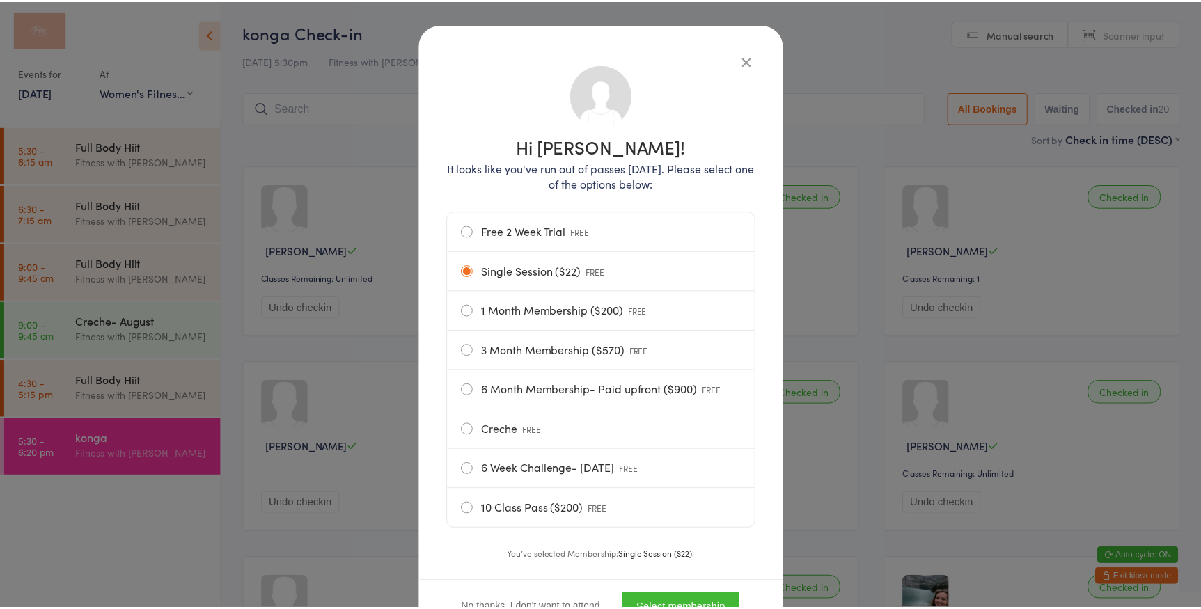
scroll to position [107, 0]
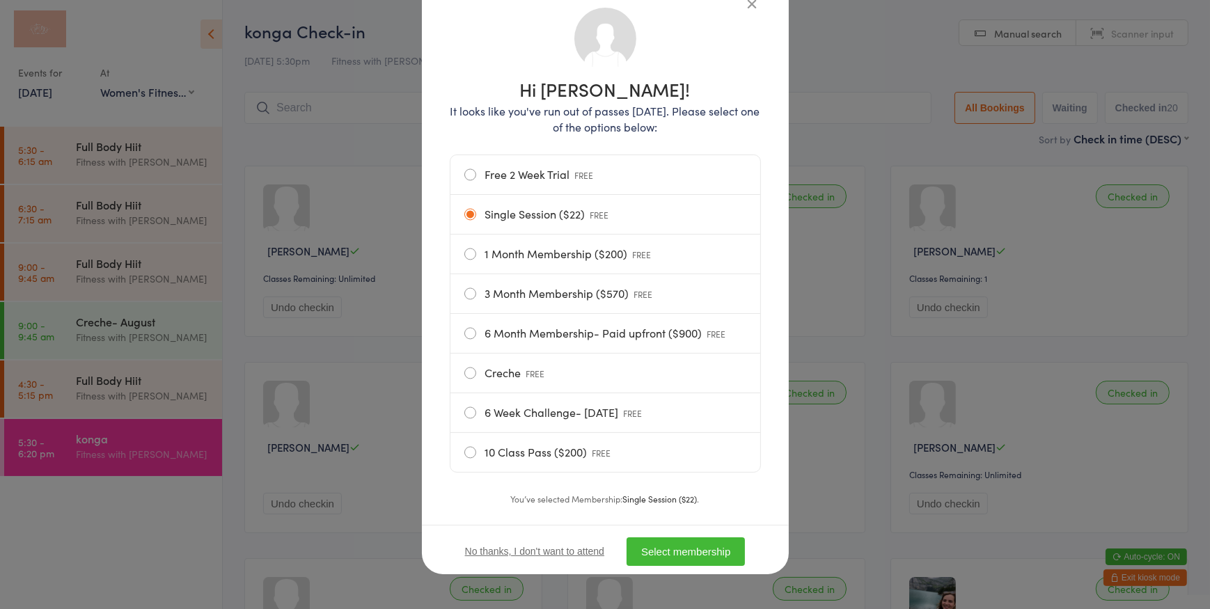
click at [733, 558] on button "Select membership" at bounding box center [686, 552] width 118 height 29
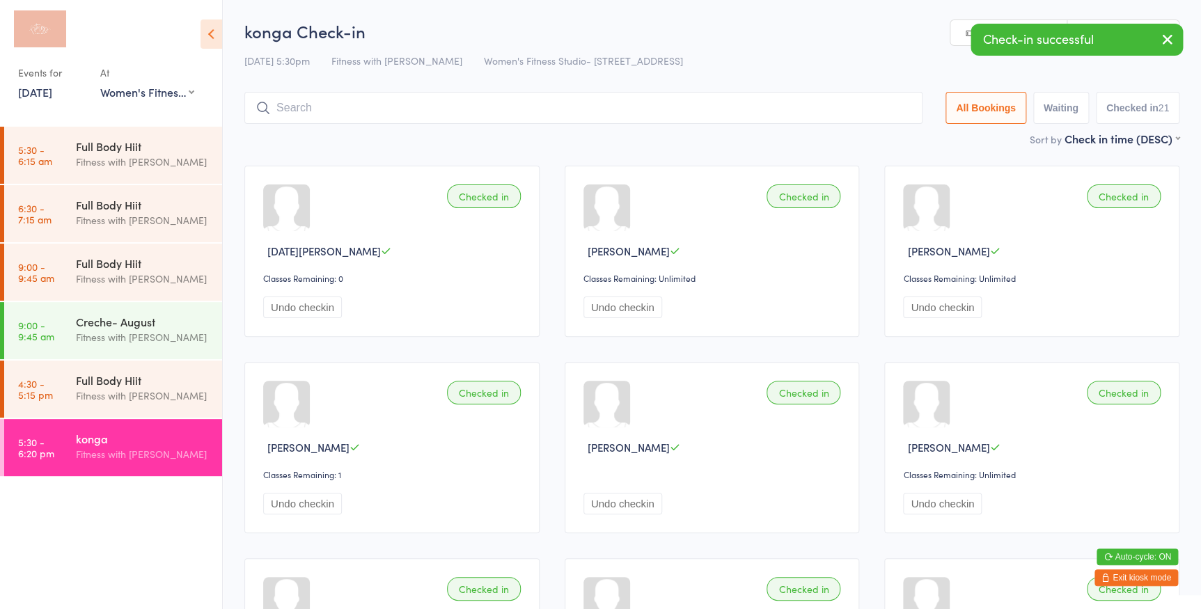
click at [1166, 38] on icon "button" at bounding box center [1167, 39] width 17 height 17
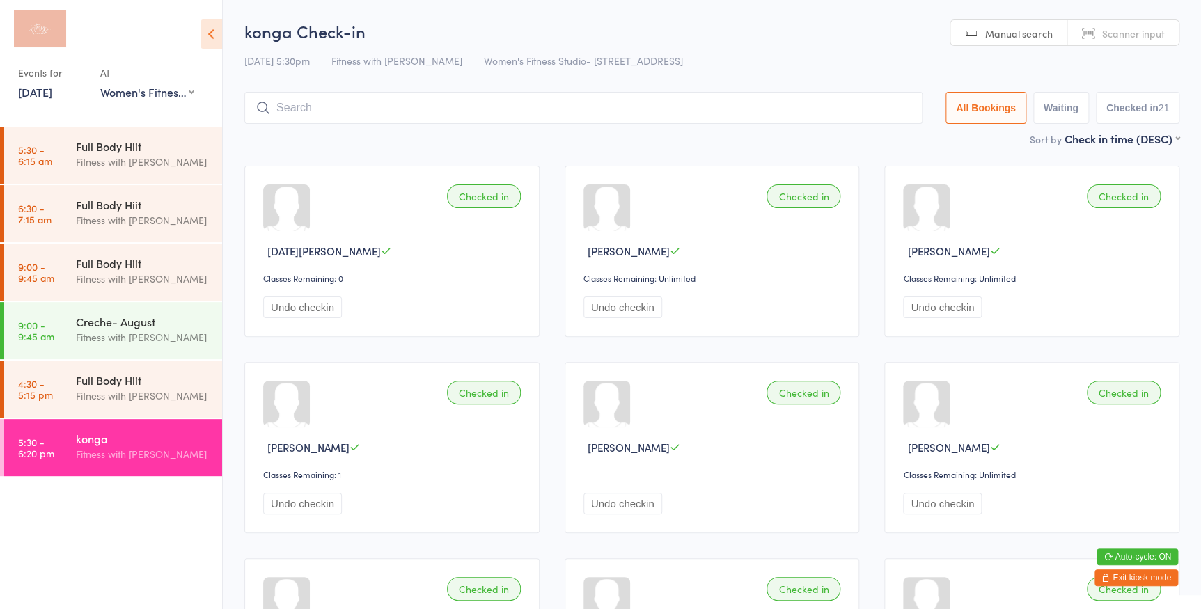
click at [731, 115] on input "search" at bounding box center [583, 108] width 678 height 32
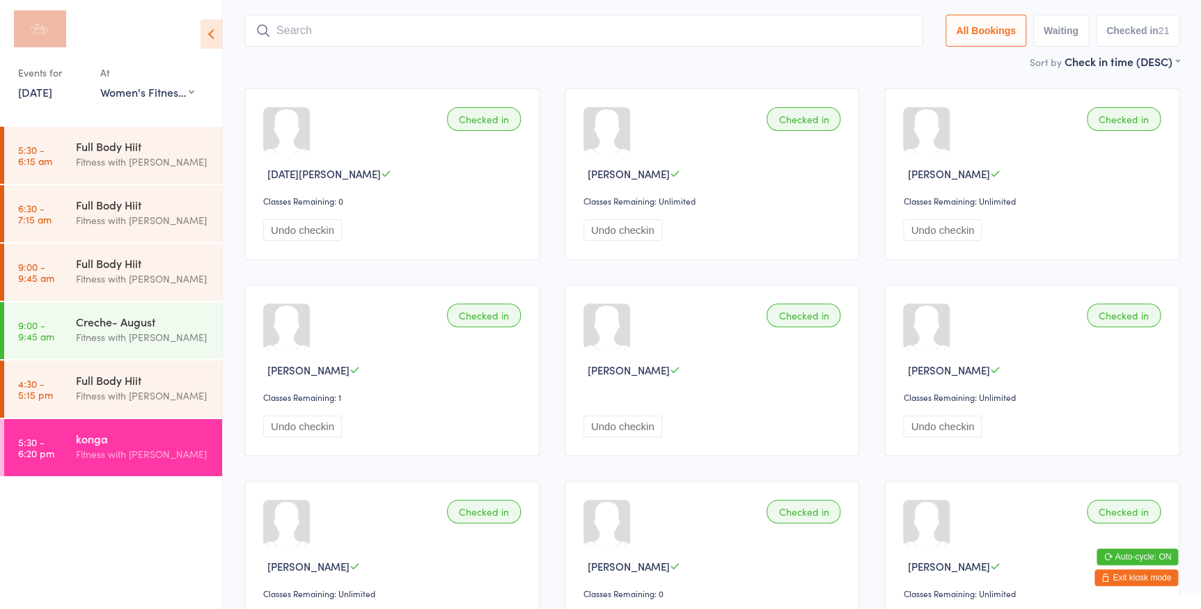
scroll to position [92, 0]
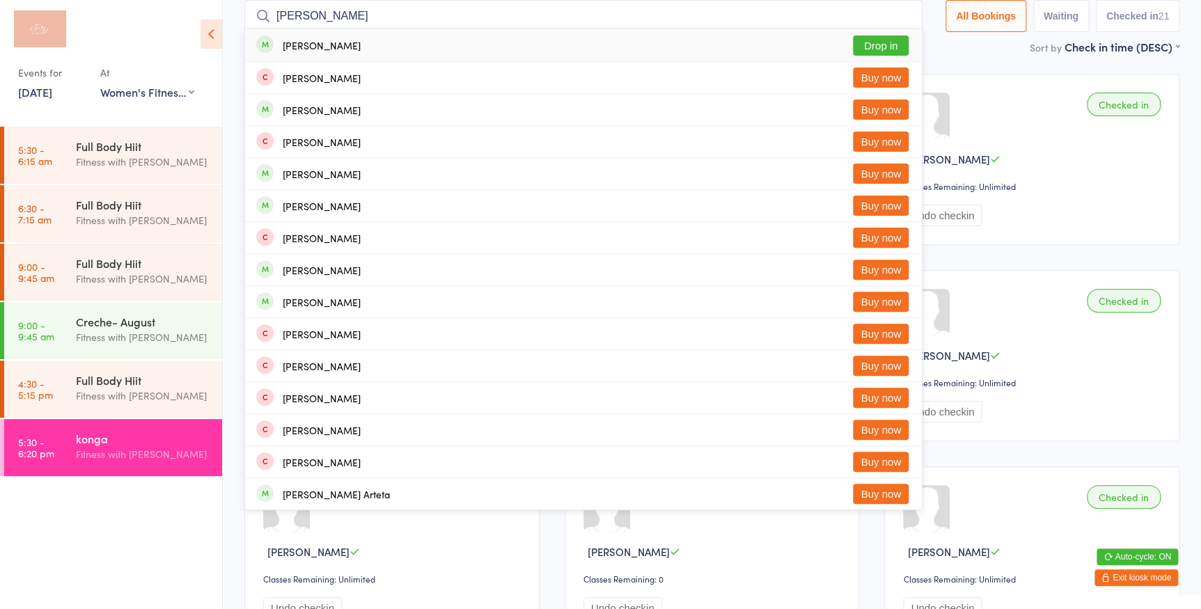
type input "[PERSON_NAME]"
click at [863, 42] on button "Drop in" at bounding box center [881, 46] width 56 height 20
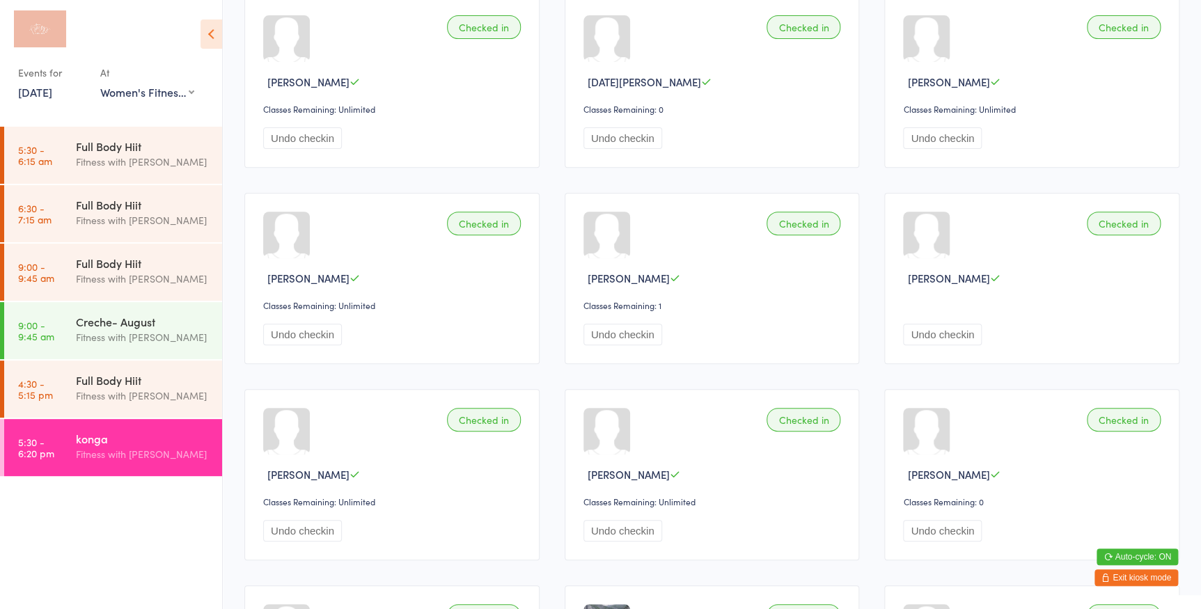
scroll to position [0, 0]
